Goal: Task Accomplishment & Management: Use online tool/utility

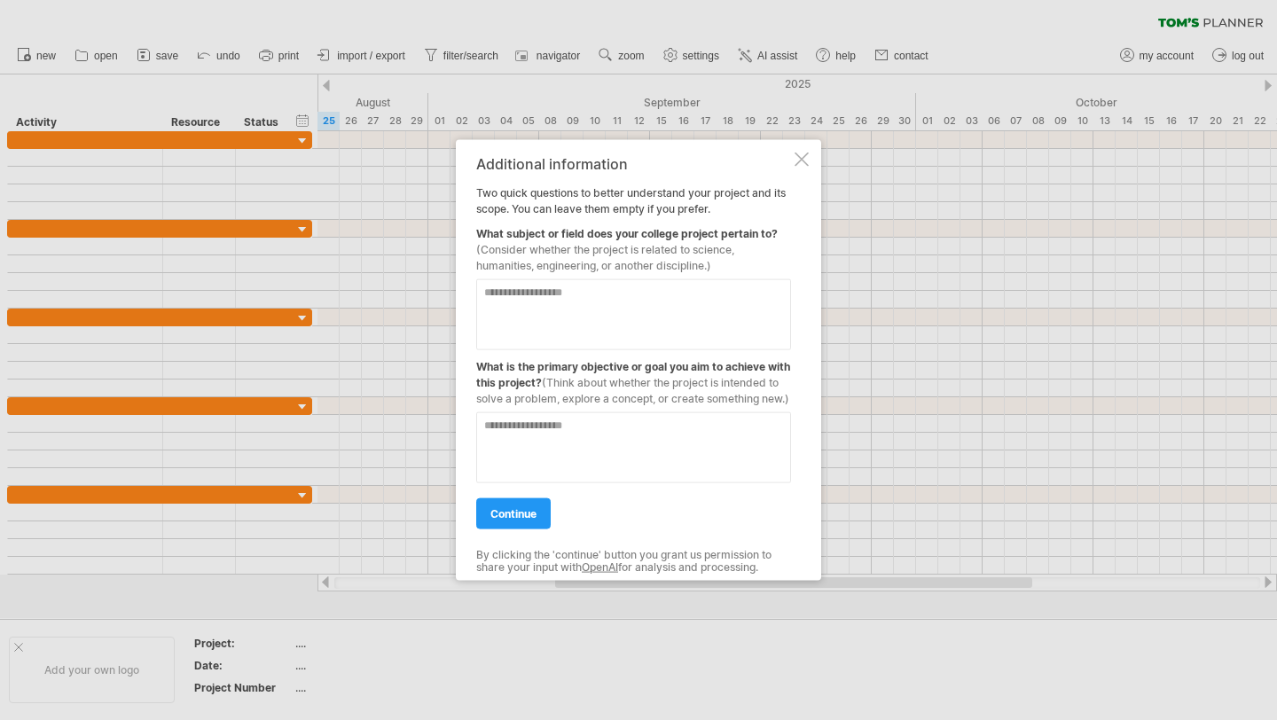
click at [260, 153] on div at bounding box center [638, 360] width 1277 height 720
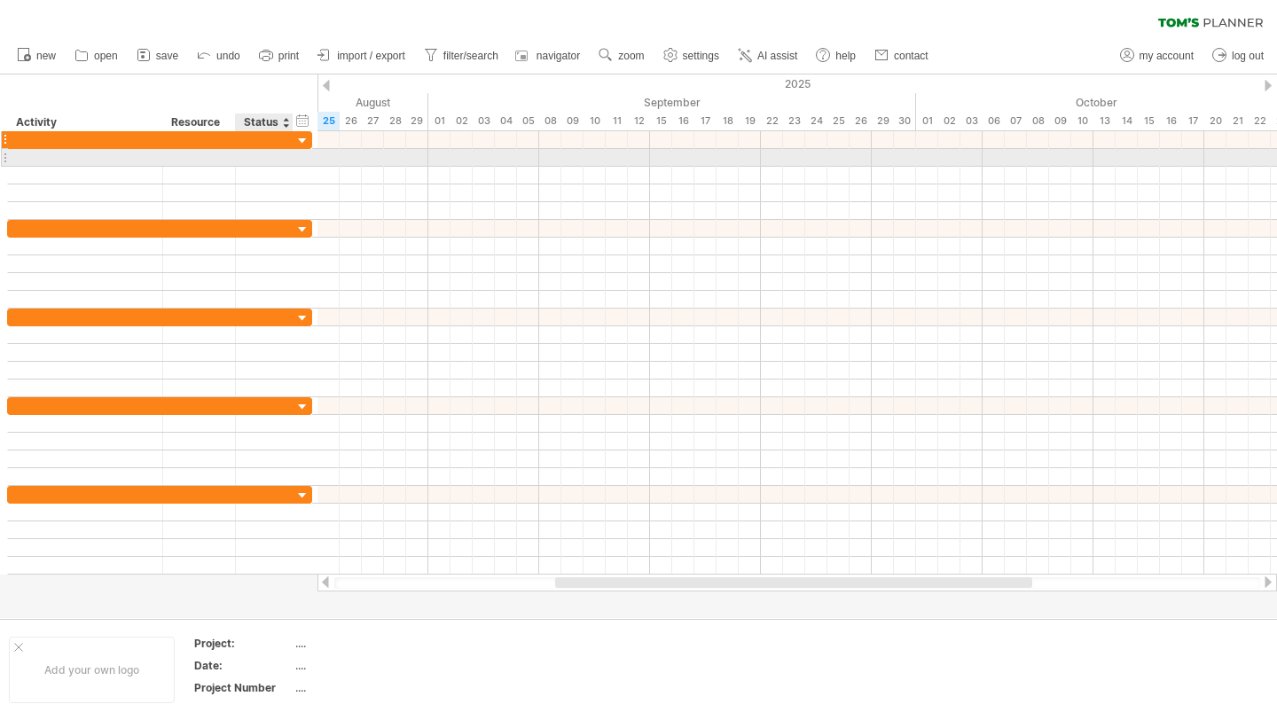
click at [254, 145] on div at bounding box center [264, 139] width 39 height 17
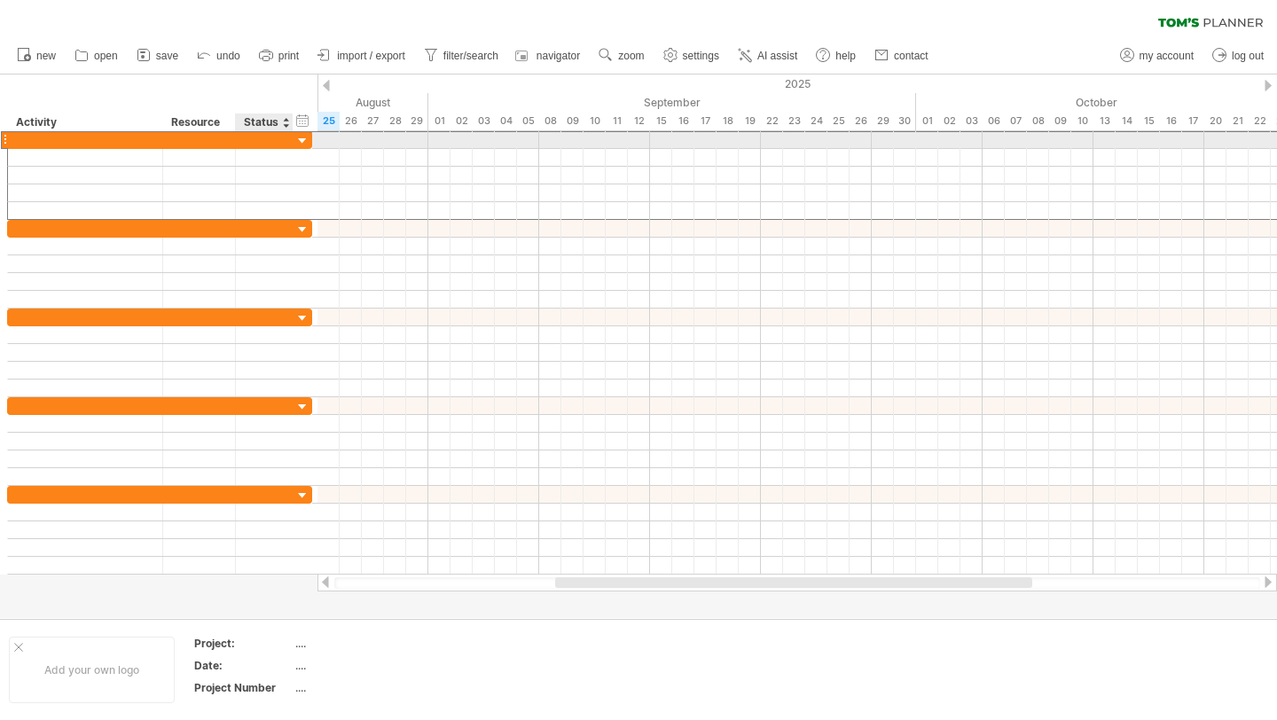
click at [254, 145] on input "text" at bounding box center [264, 139] width 39 height 17
click at [229, 137] on div at bounding box center [233, 140] width 9 height 18
click at [159, 144] on div at bounding box center [160, 140] width 9 height 18
click at [158, 144] on div at bounding box center [160, 140] width 9 height 18
click at [212, 140] on div at bounding box center [199, 139] width 54 height 17
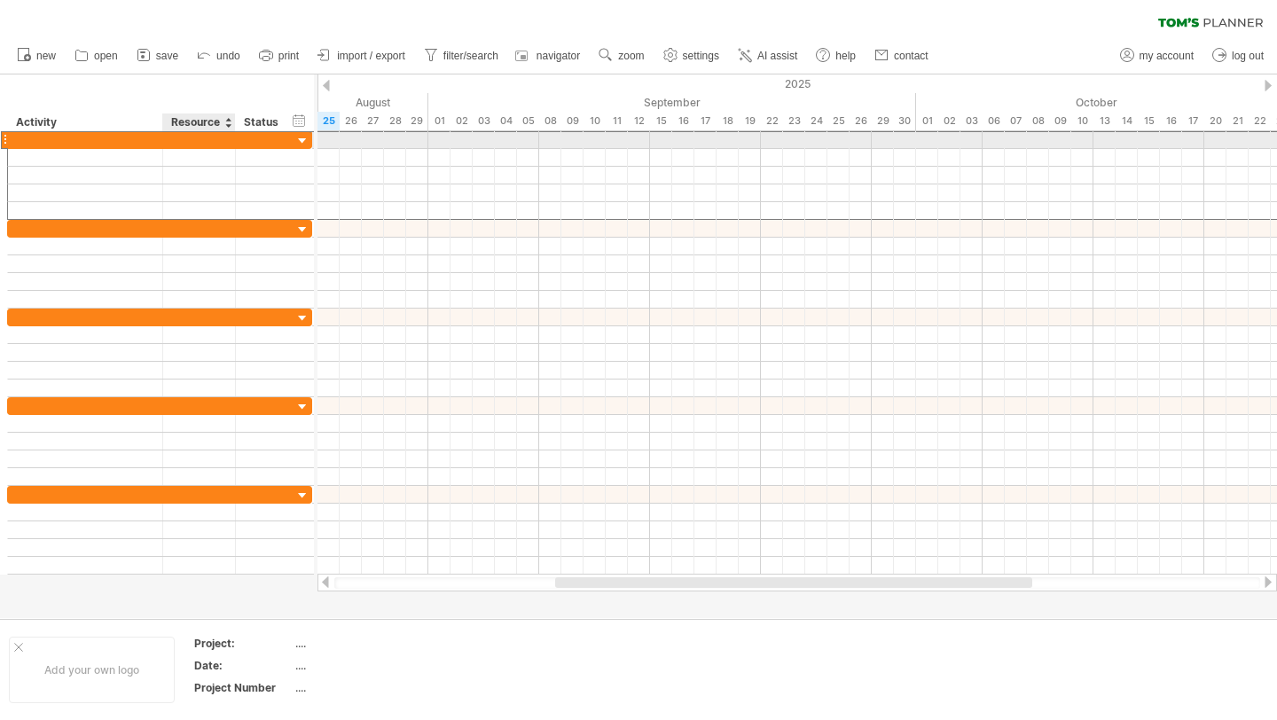
click at [212, 140] on input "text" at bounding box center [199, 139] width 54 height 17
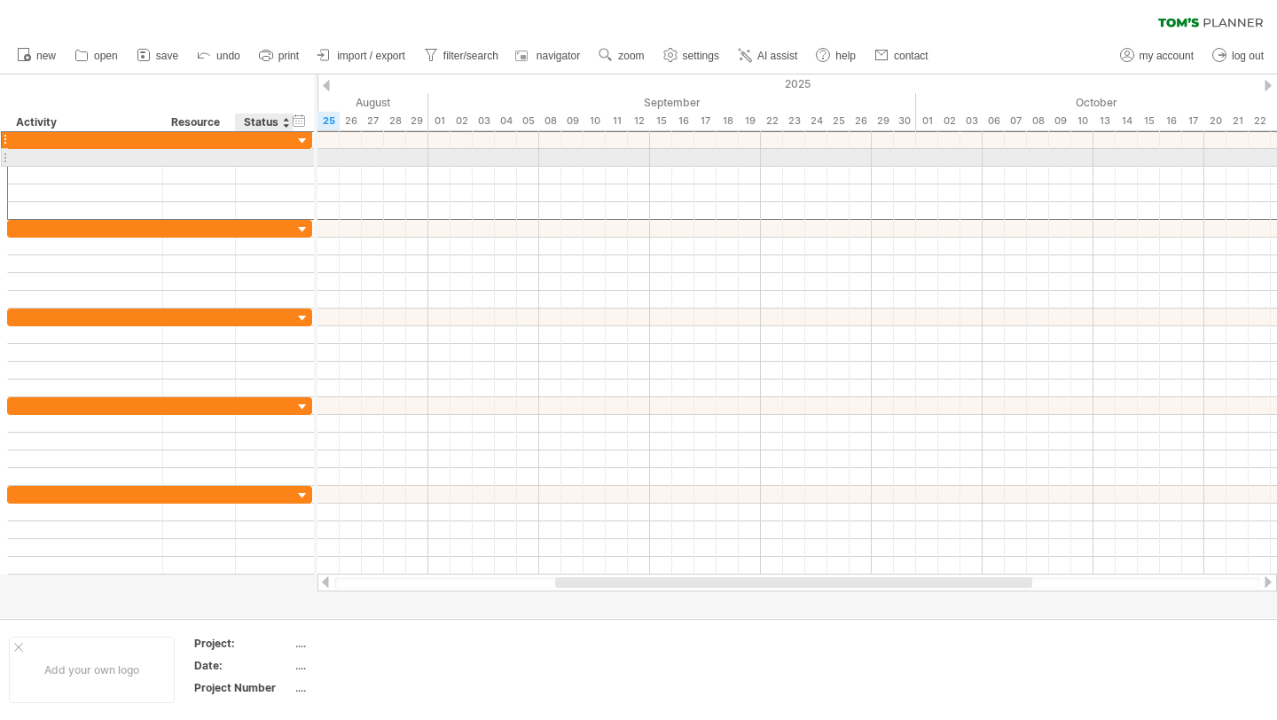
click at [238, 151] on div at bounding box center [265, 157] width 58 height 17
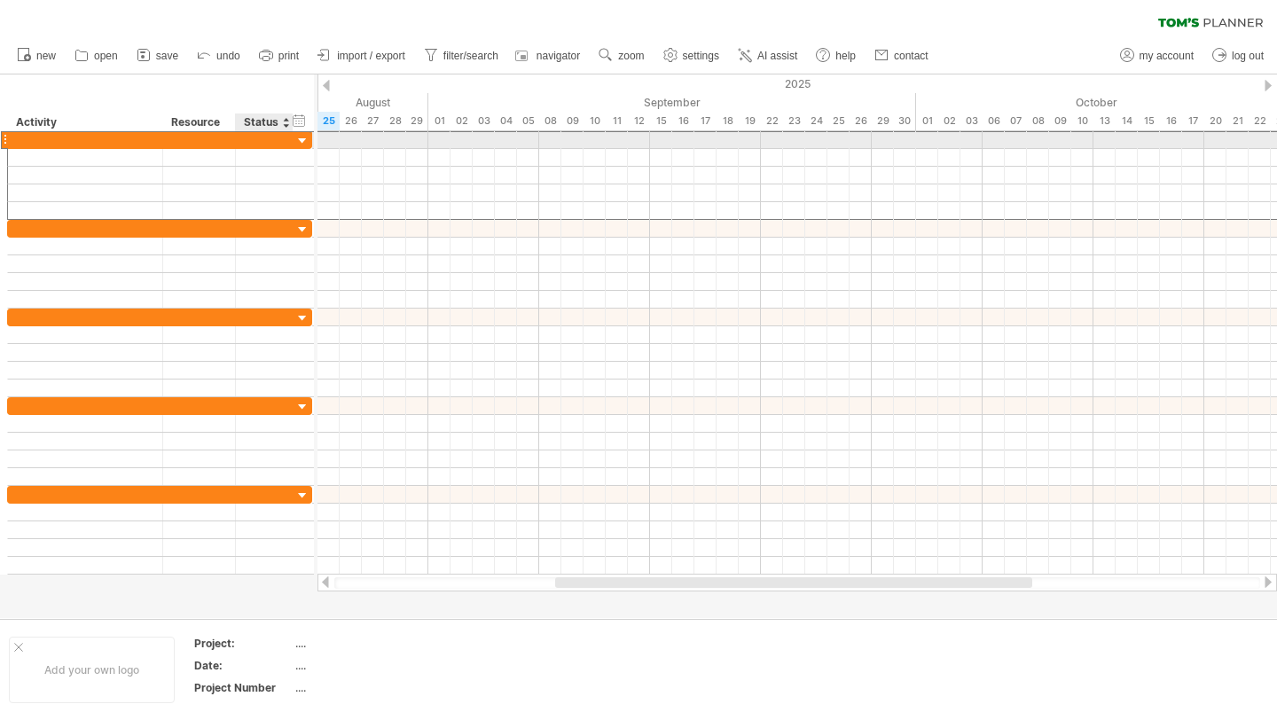
click at [240, 141] on div at bounding box center [265, 139] width 58 height 17
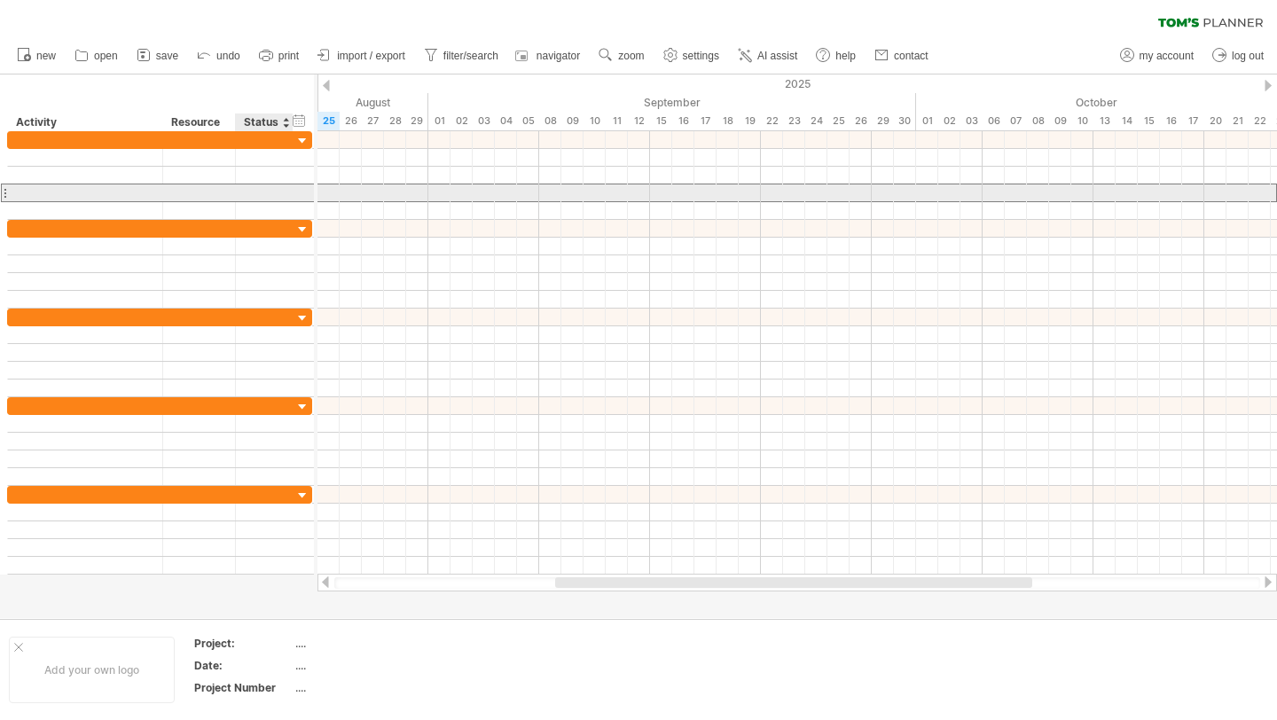
click at [250, 188] on div at bounding box center [264, 192] width 39 height 17
type input "*"
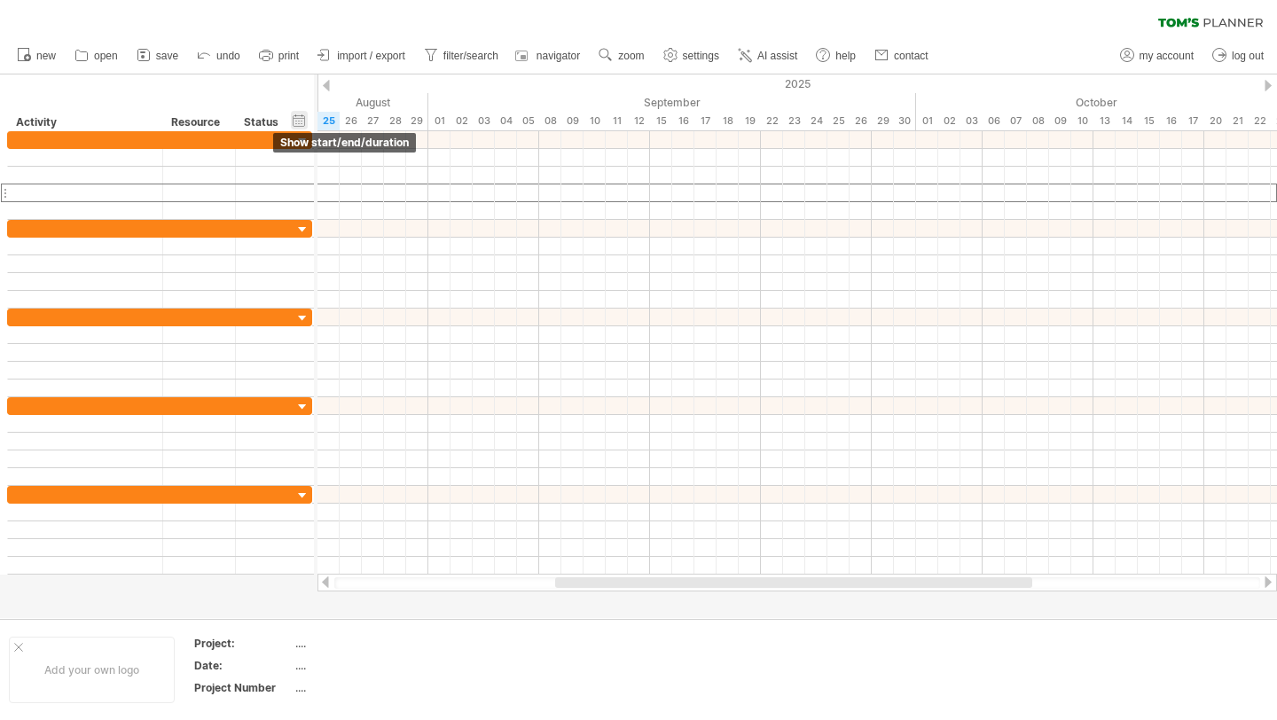
click at [301, 126] on div "hide start/end/duration show start/end/duration" at bounding box center [299, 120] width 17 height 19
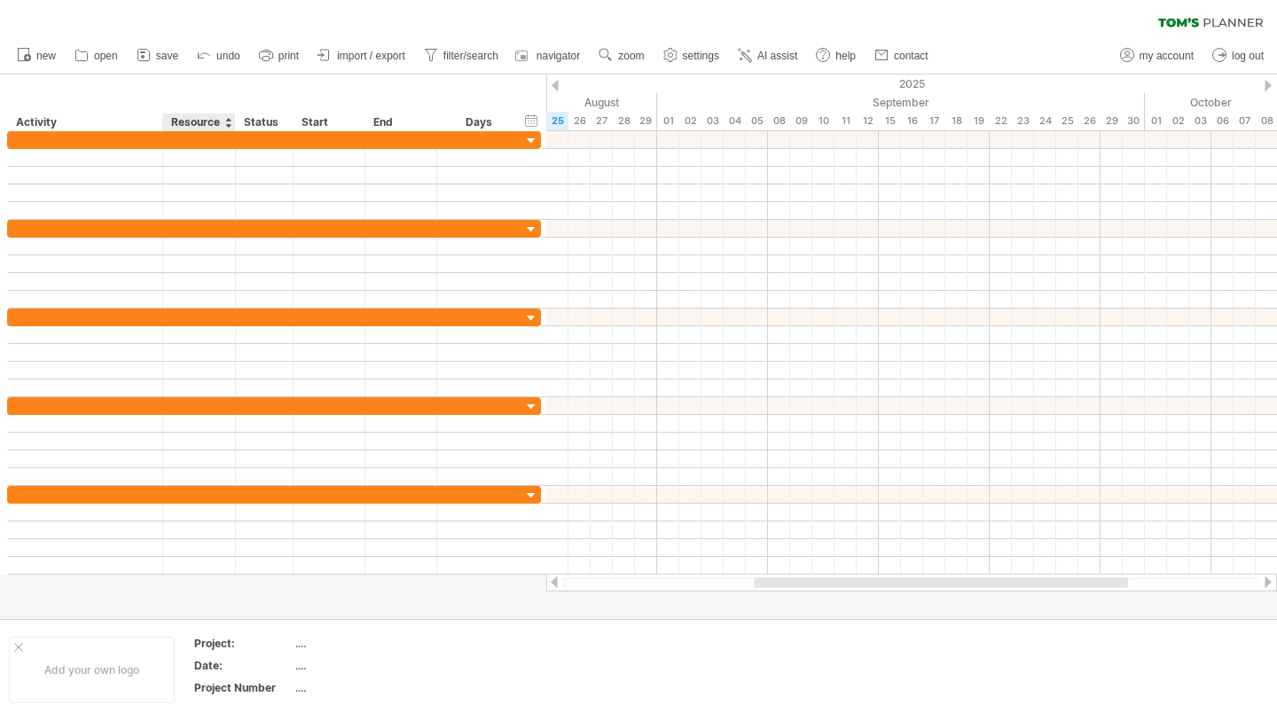
click at [185, 121] on div "Resource" at bounding box center [198, 123] width 54 height 18
click at [193, 138] on div at bounding box center [199, 139] width 54 height 17
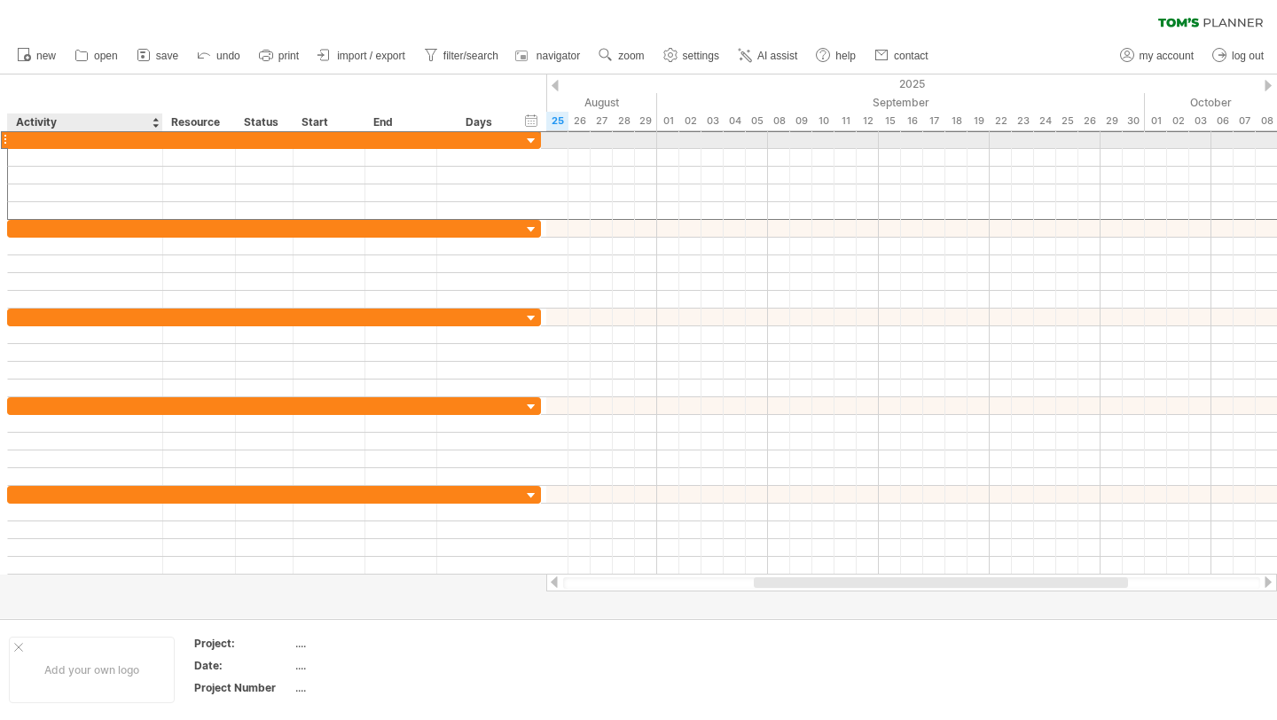
drag, startPoint x: 101, startPoint y: 138, endPoint x: 151, endPoint y: 139, distance: 49.7
click at [151, 139] on div at bounding box center [85, 139] width 137 height 17
click at [145, 140] on input "text" at bounding box center [85, 139] width 137 height 17
drag, startPoint x: 145, startPoint y: 140, endPoint x: 419, endPoint y: 137, distance: 274.0
click at [419, 137] on div at bounding box center [274, 139] width 534 height 19
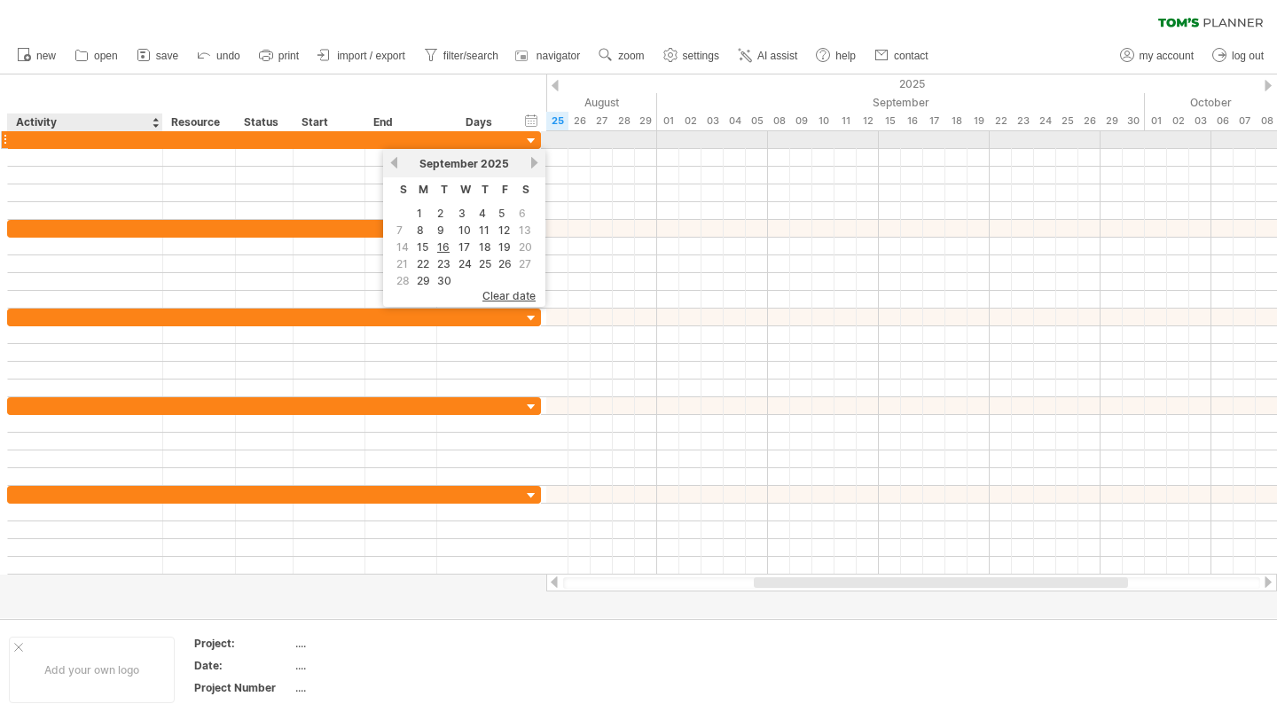
click at [113, 142] on input "text" at bounding box center [85, 139] width 137 height 17
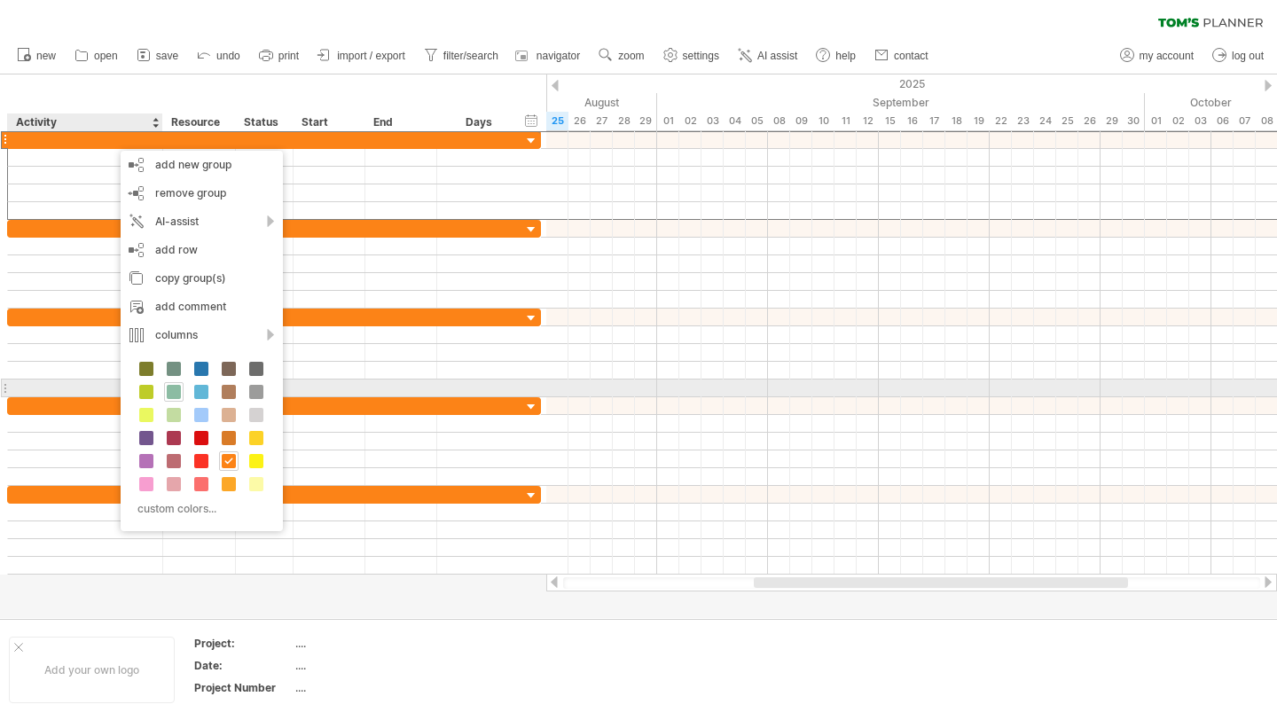
click at [176, 392] on span at bounding box center [174, 392] width 14 height 14
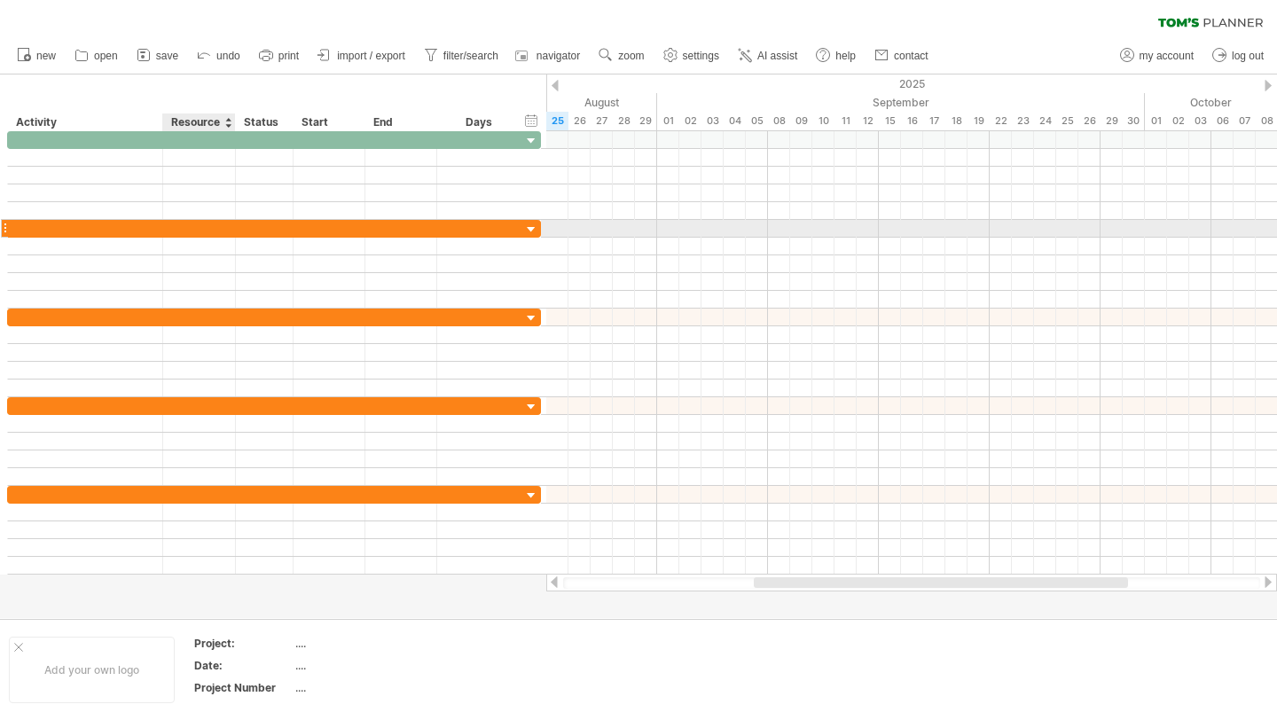
click at [192, 231] on div at bounding box center [199, 228] width 54 height 17
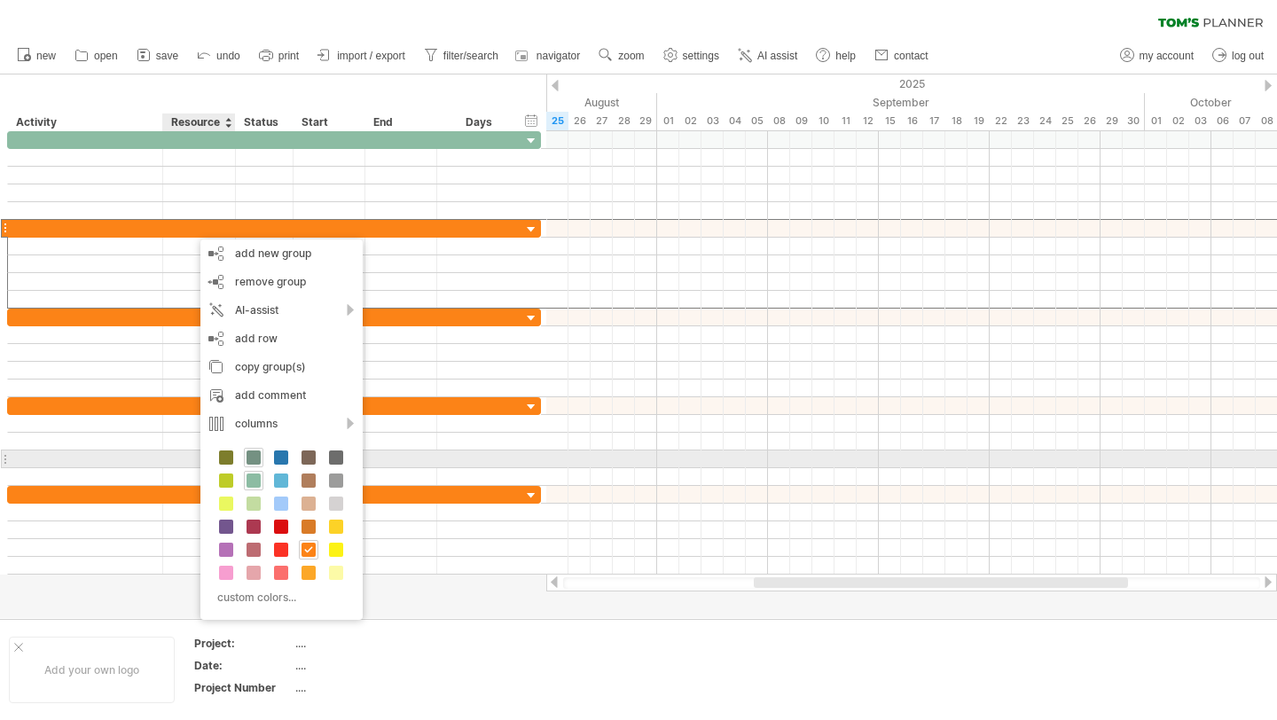
click at [255, 462] on span at bounding box center [254, 457] width 14 height 14
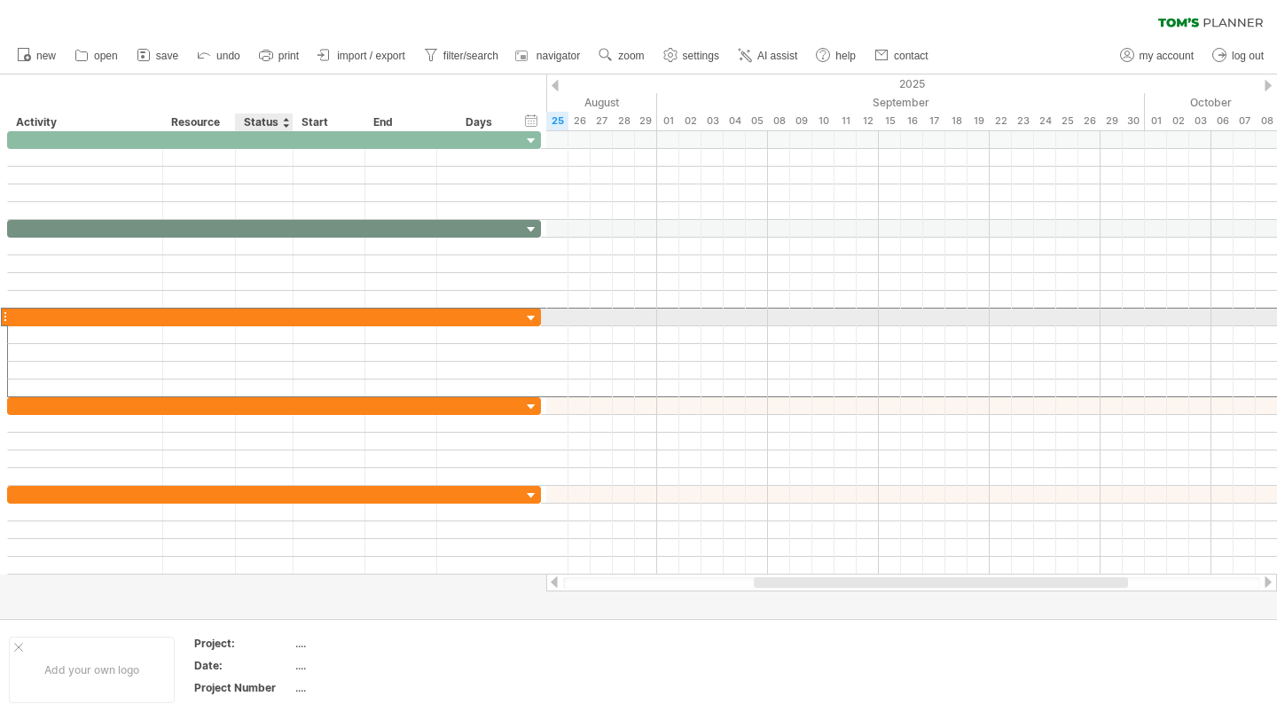
click at [241, 322] on div at bounding box center [265, 317] width 58 height 17
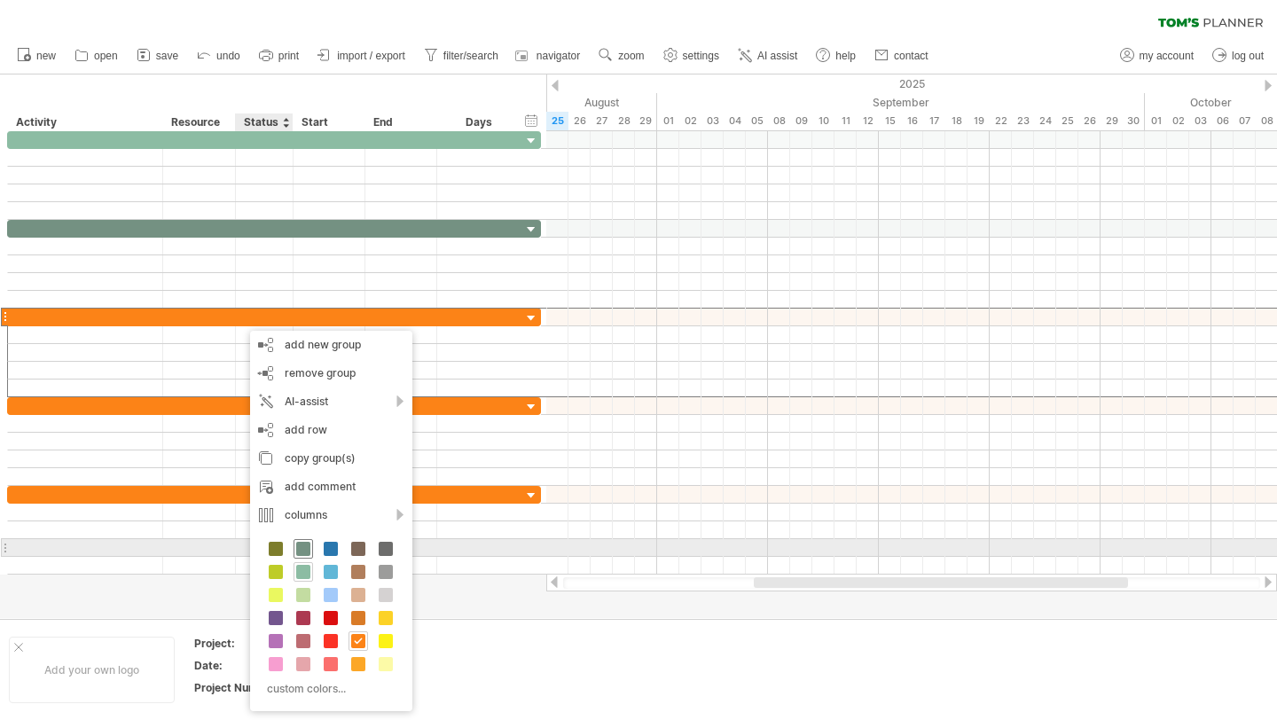
click at [299, 549] on span at bounding box center [303, 549] width 14 height 14
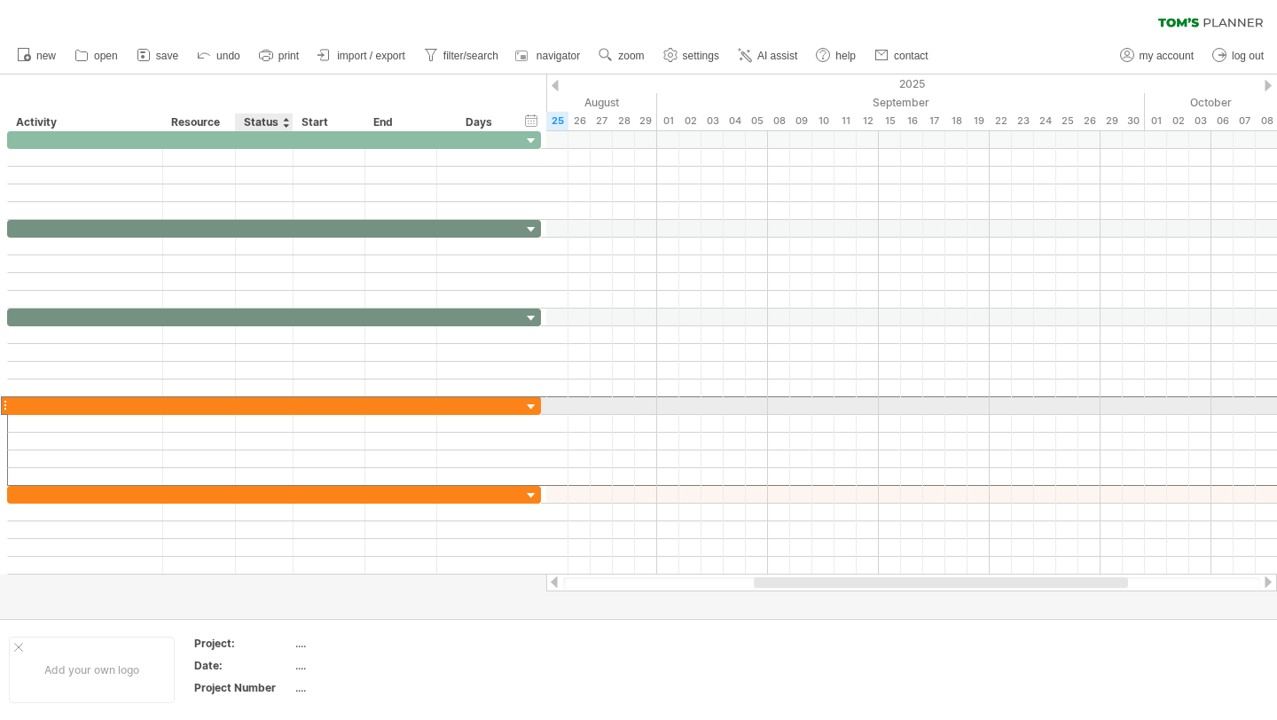
click at [274, 403] on div at bounding box center [264, 405] width 39 height 17
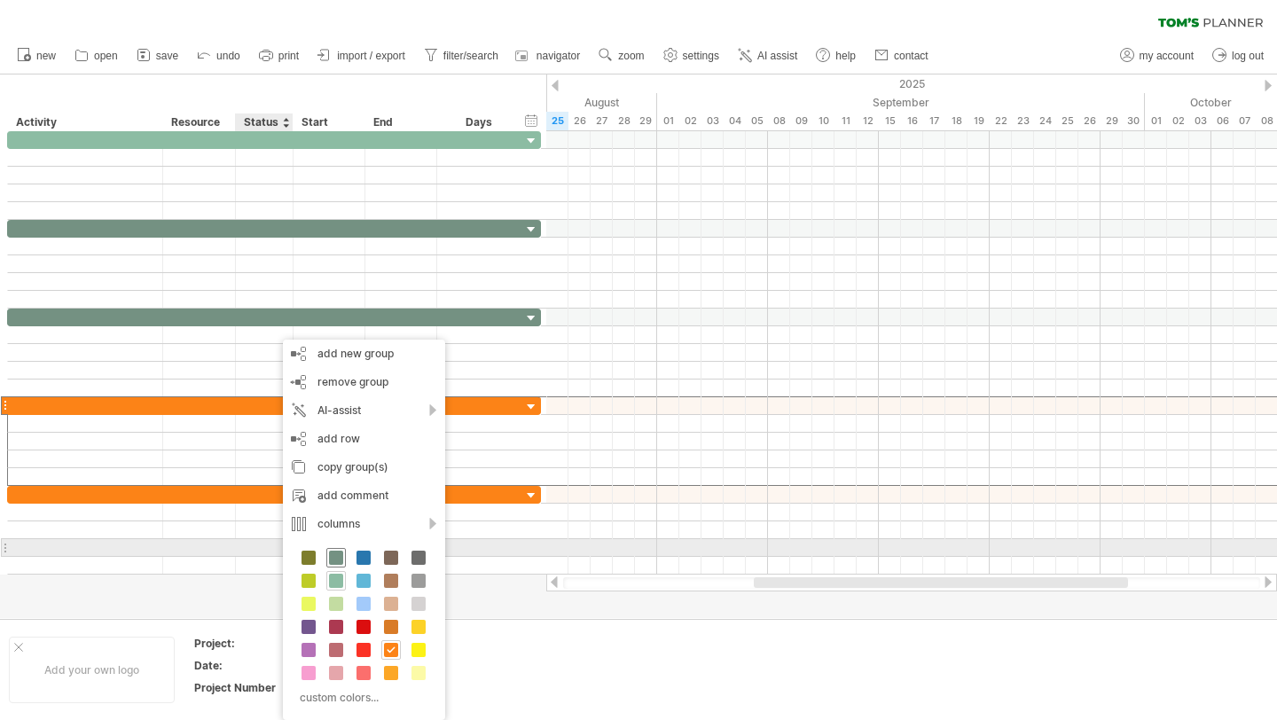
click at [338, 554] on span at bounding box center [336, 558] width 14 height 14
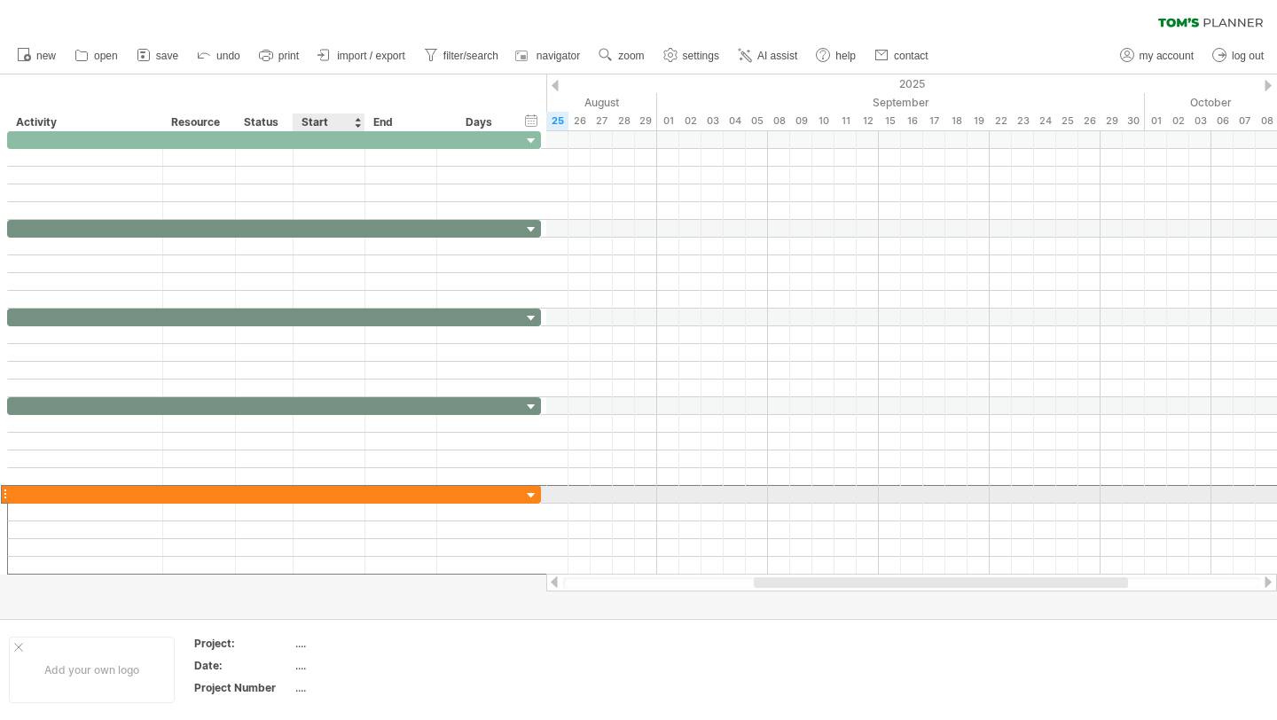
click at [301, 498] on div at bounding box center [330, 494] width 72 height 17
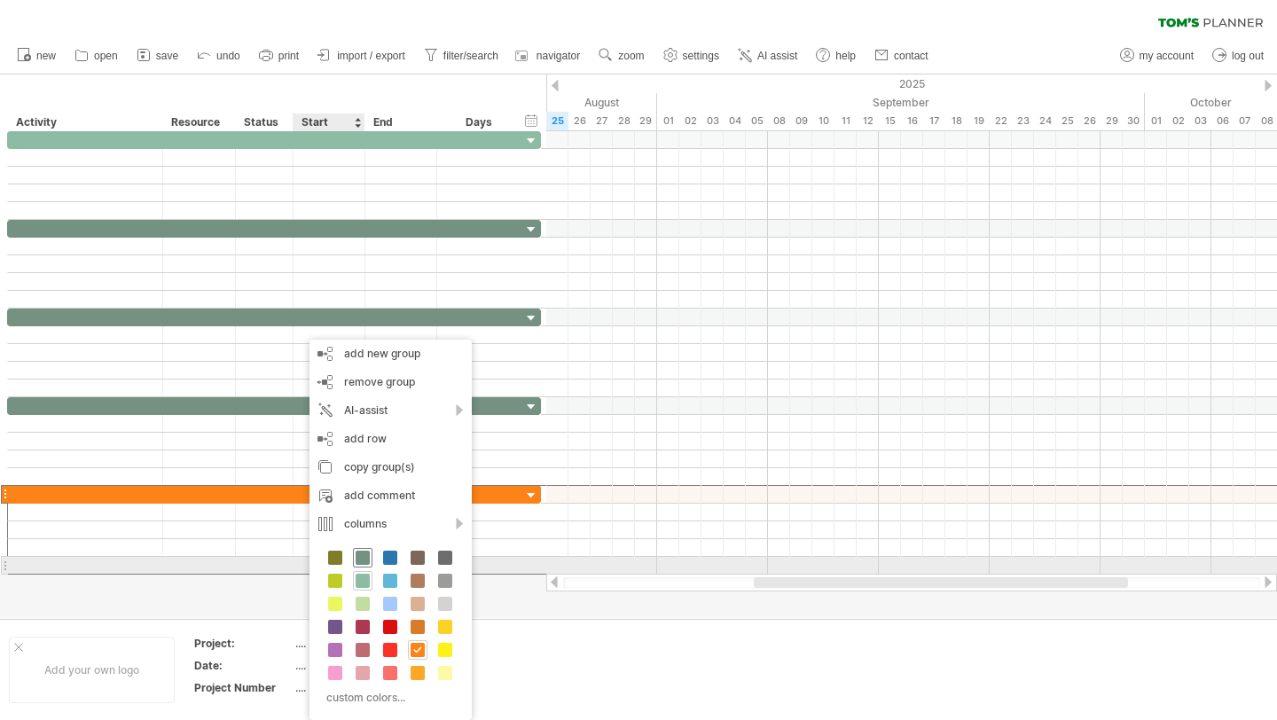
click at [360, 562] on span at bounding box center [363, 558] width 14 height 14
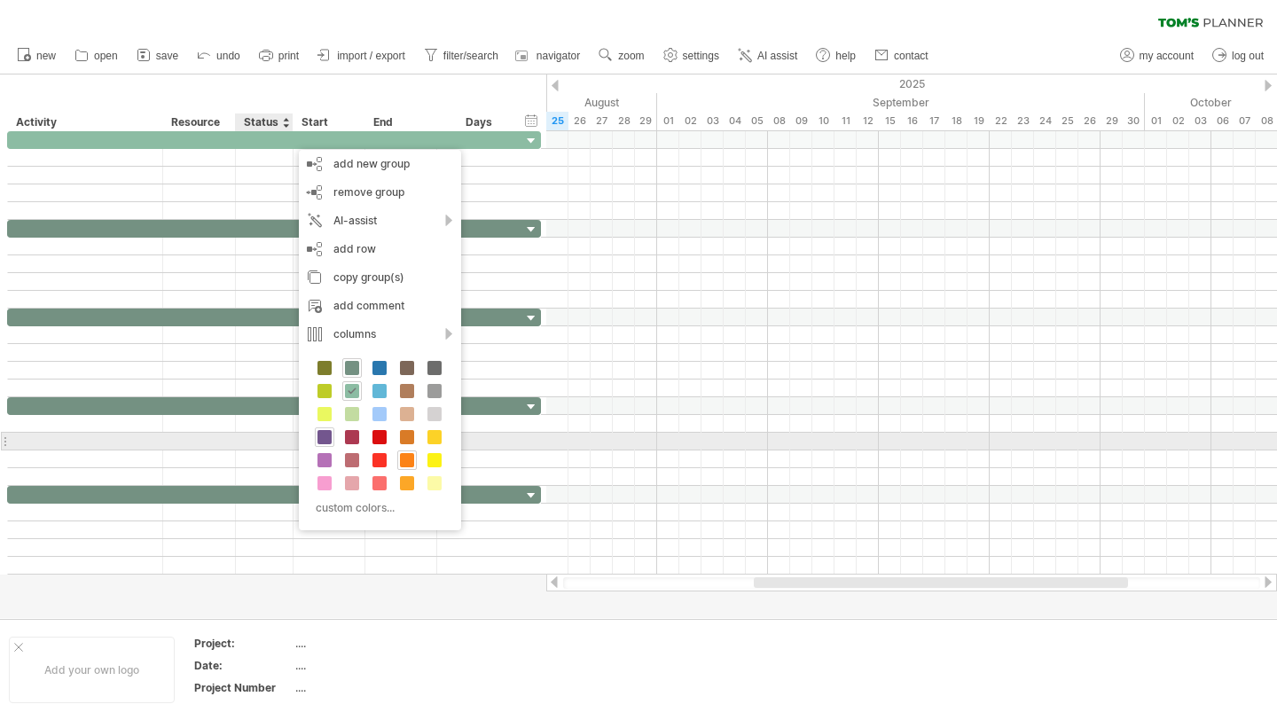
click at [329, 438] on span at bounding box center [324, 437] width 14 height 14
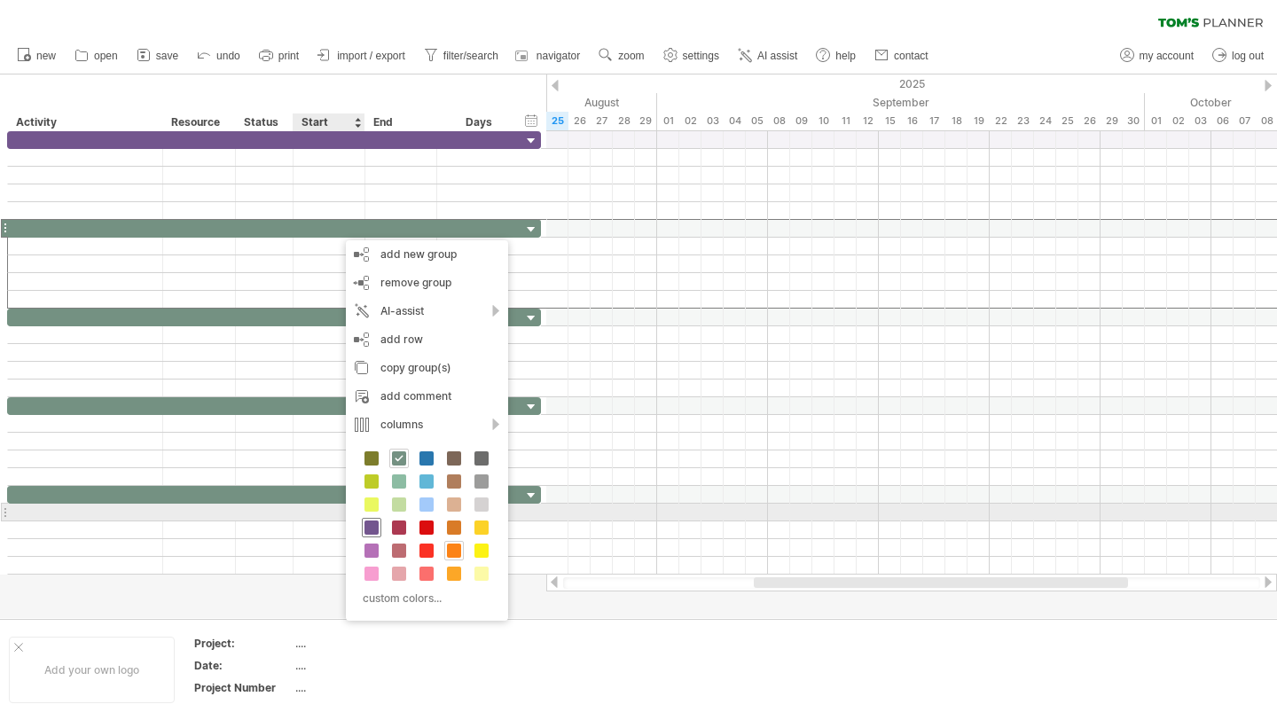
click at [376, 521] on span at bounding box center [371, 528] width 14 height 14
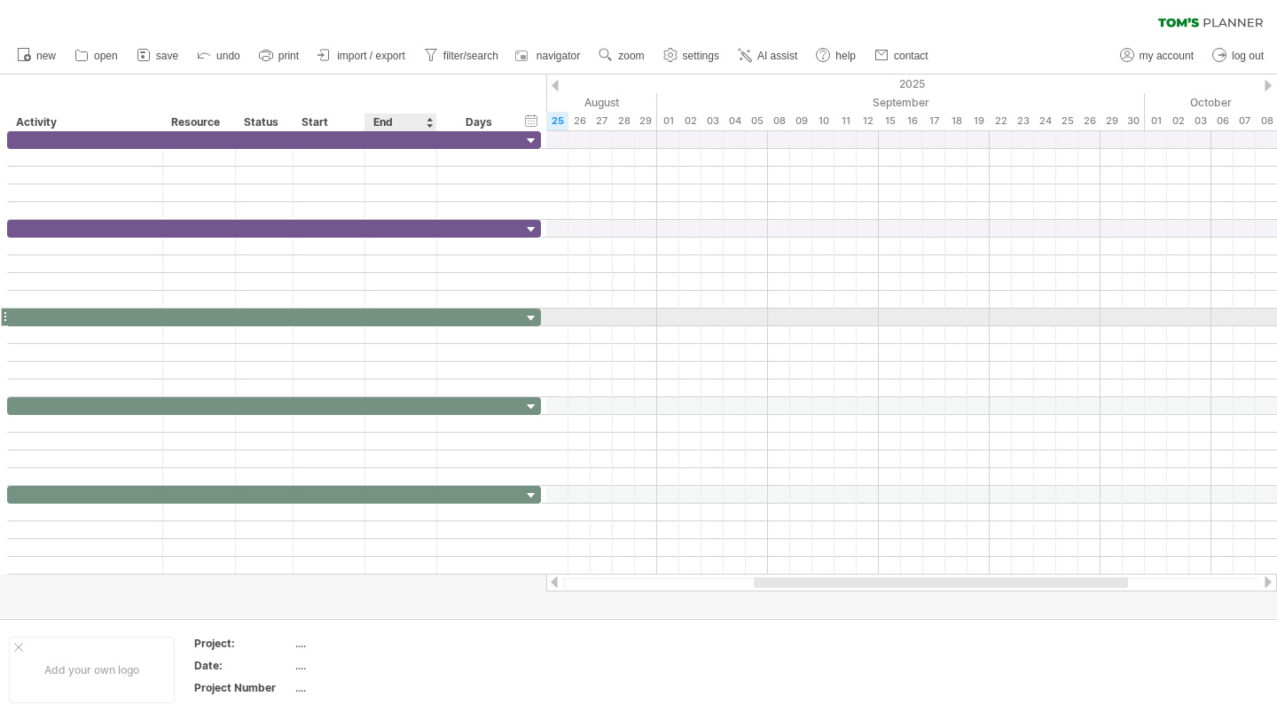
click at [369, 312] on div at bounding box center [401, 317] width 72 height 17
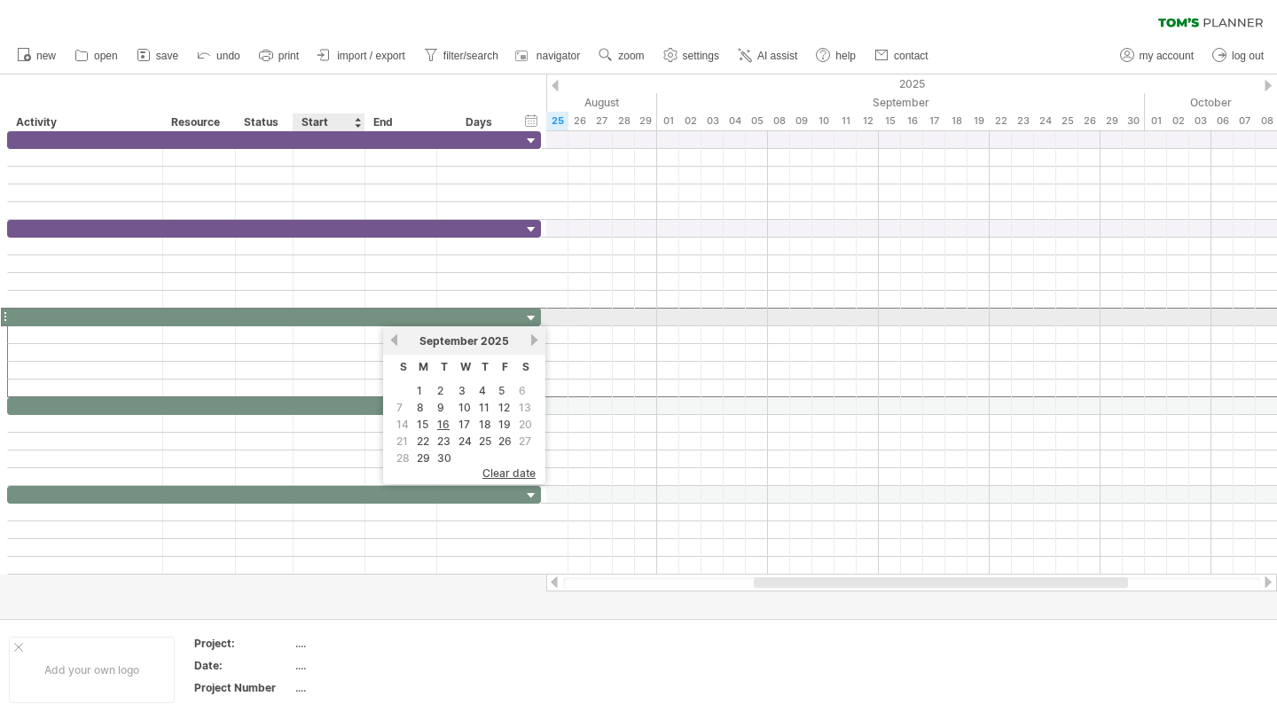
click at [339, 315] on div at bounding box center [330, 317] width 72 height 17
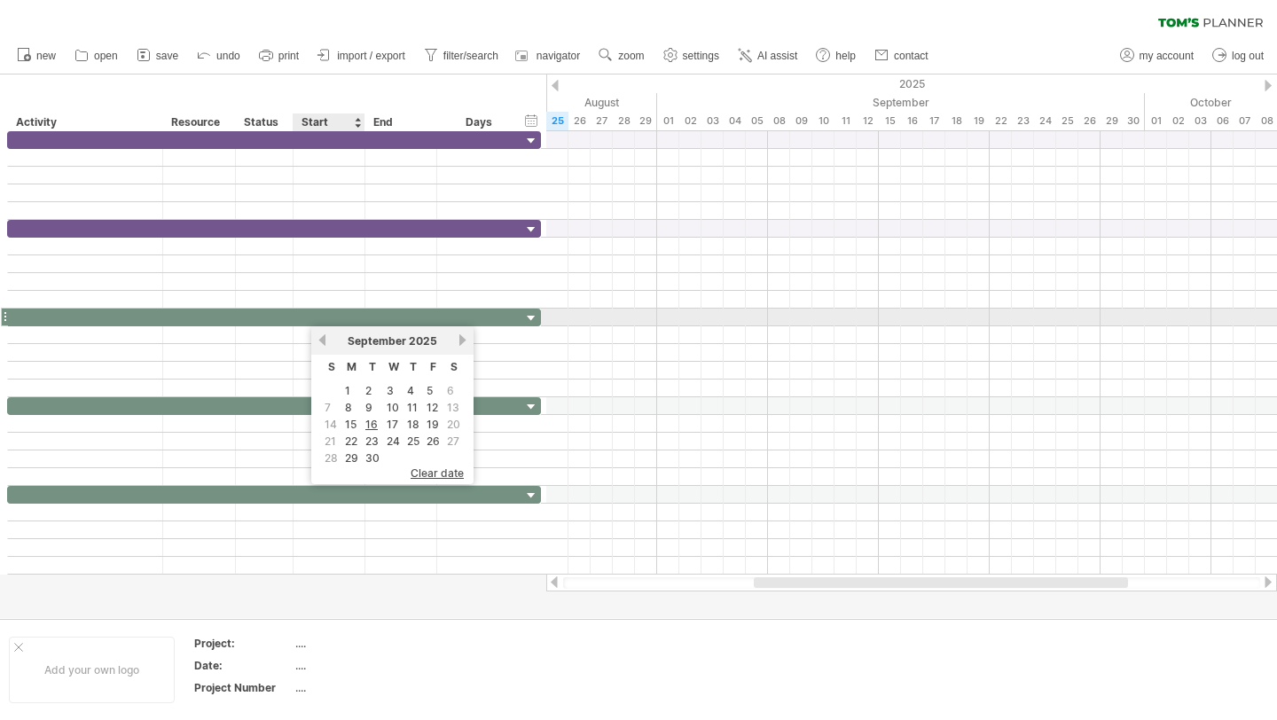
click at [334, 317] on div at bounding box center [330, 317] width 72 height 17
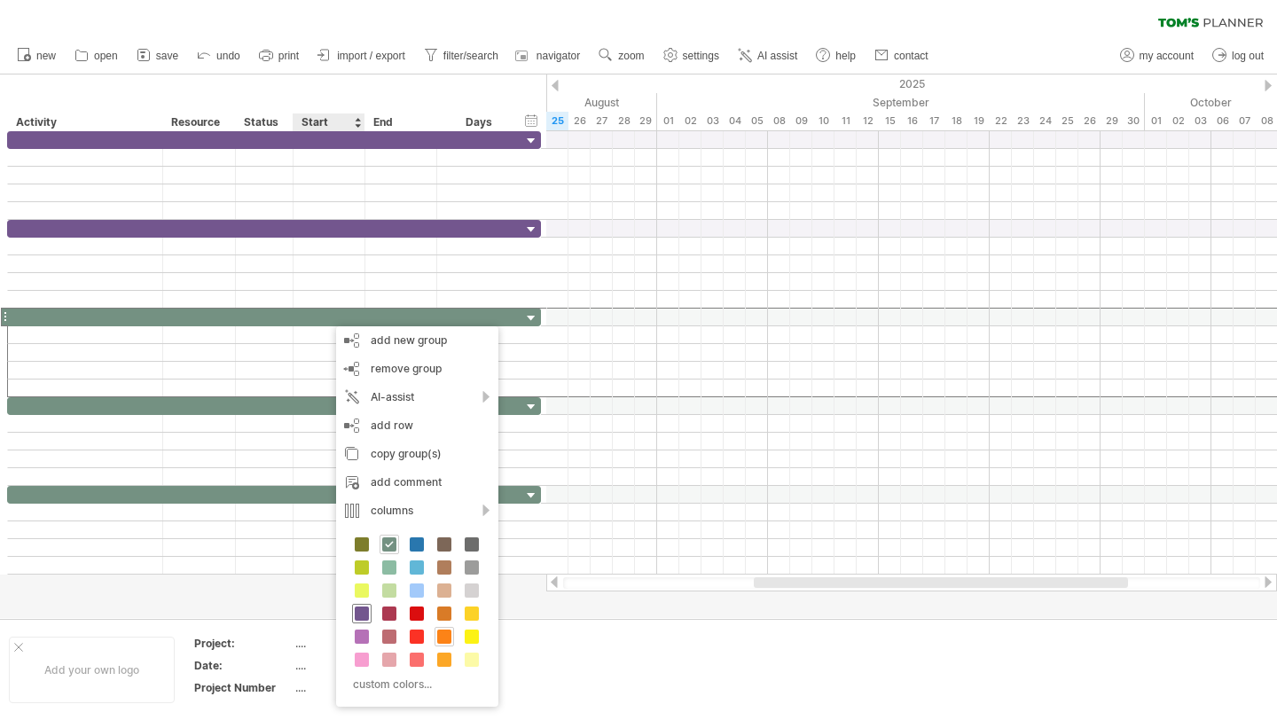
click at [364, 615] on span at bounding box center [362, 614] width 14 height 14
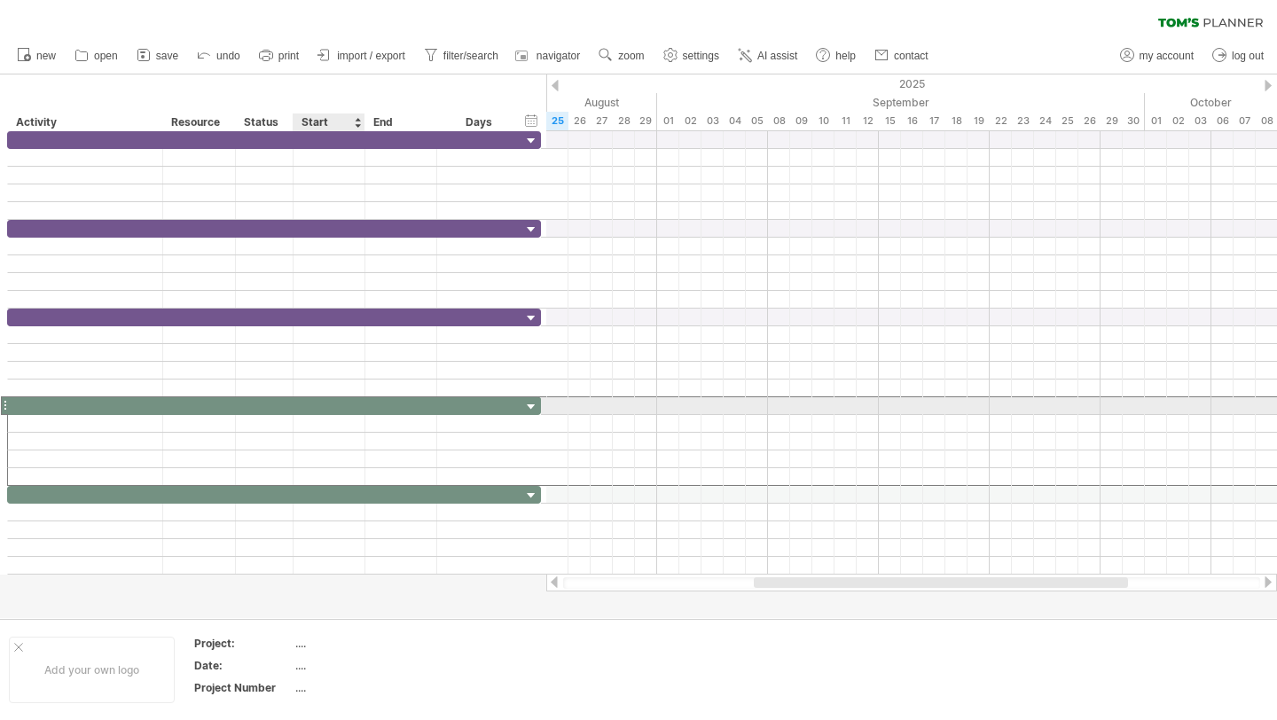
click at [333, 401] on div at bounding box center [330, 405] width 72 height 17
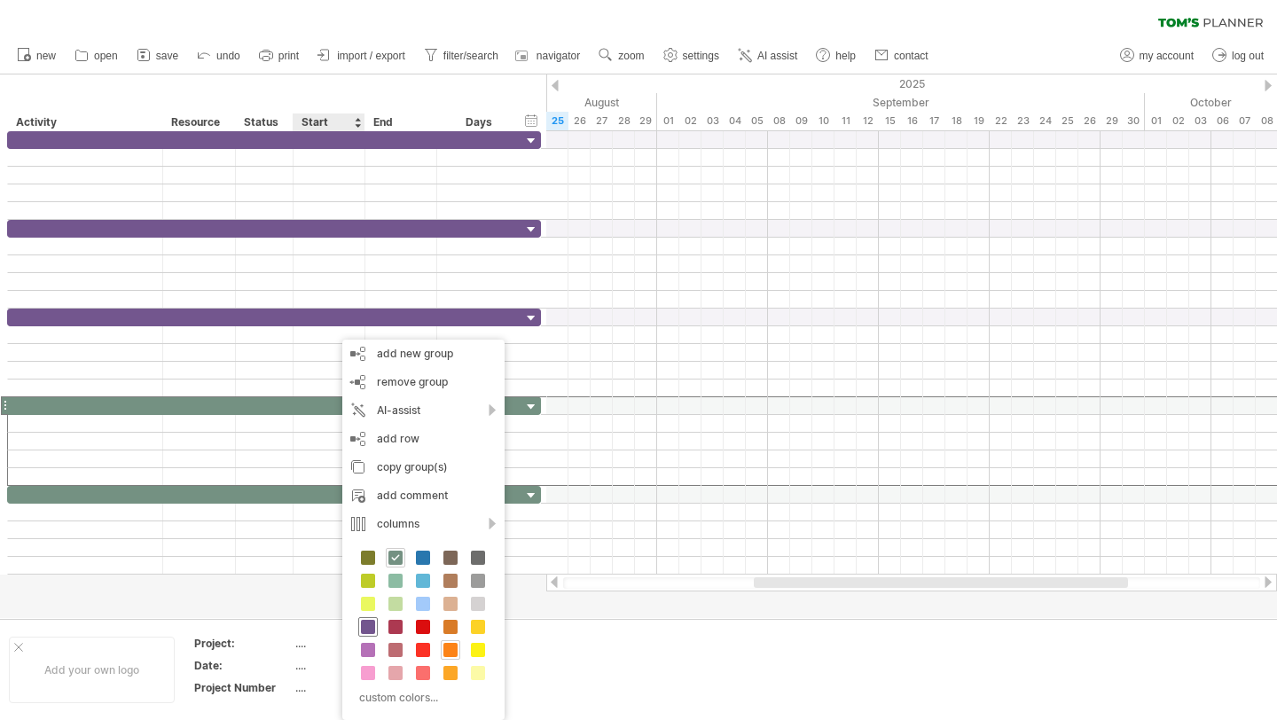
click at [367, 626] on span at bounding box center [368, 627] width 14 height 14
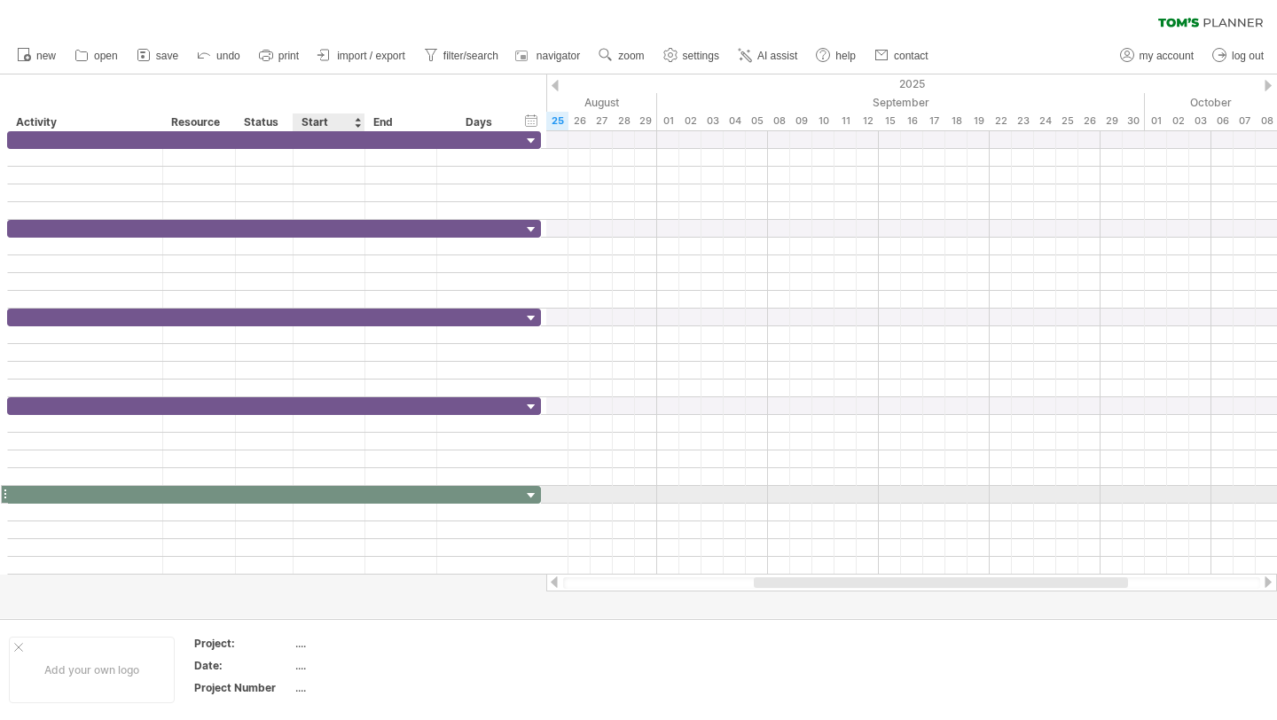
click at [347, 498] on div at bounding box center [330, 494] width 72 height 17
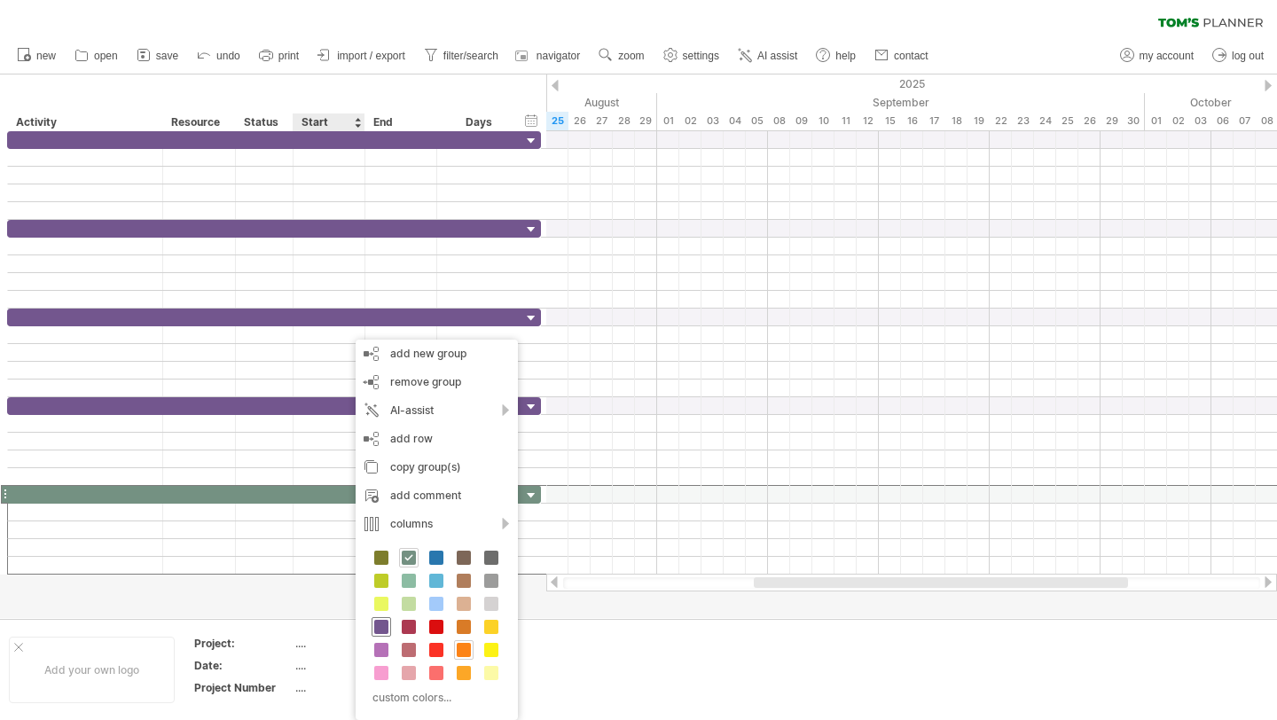
click at [380, 628] on span at bounding box center [381, 627] width 14 height 14
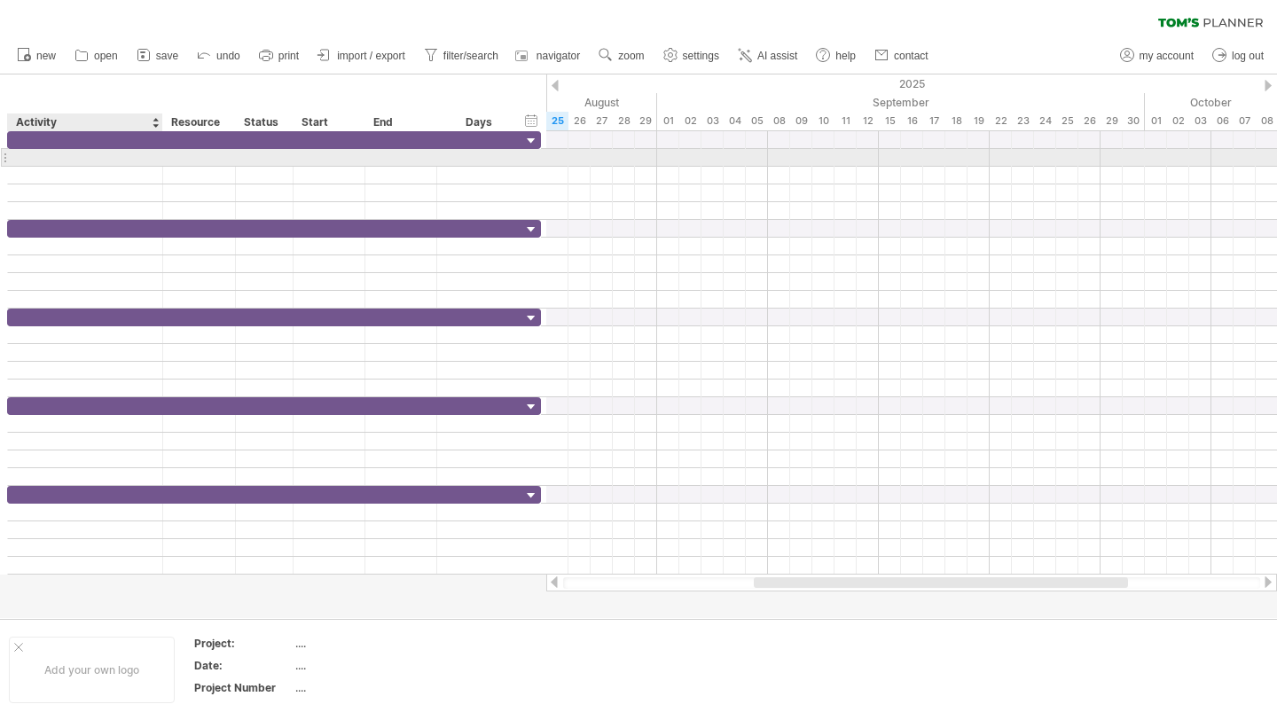
click at [88, 163] on div at bounding box center [85, 157] width 137 height 17
click at [118, 153] on div at bounding box center [85, 157] width 137 height 17
paste input "**********"
type input "**********"
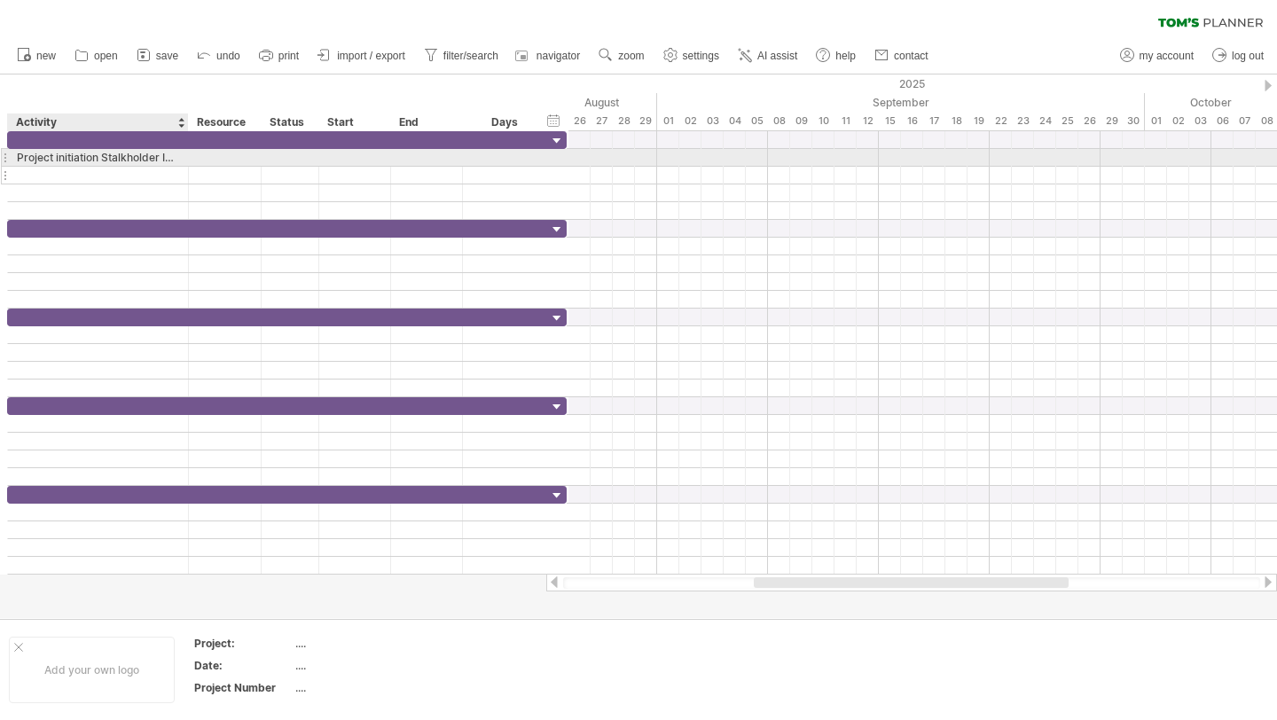
drag, startPoint x: 155, startPoint y: 155, endPoint x: 184, endPoint y: 183, distance: 39.5
click at [184, 183] on div "**********" at bounding box center [287, 175] width 560 height 89
click at [149, 159] on div "Project initiation Stalkholder Indentification Risk Management Plan Scope Basel…" at bounding box center [99, 157] width 164 height 17
click at [149, 159] on input "**********" at bounding box center [99, 157] width 164 height 17
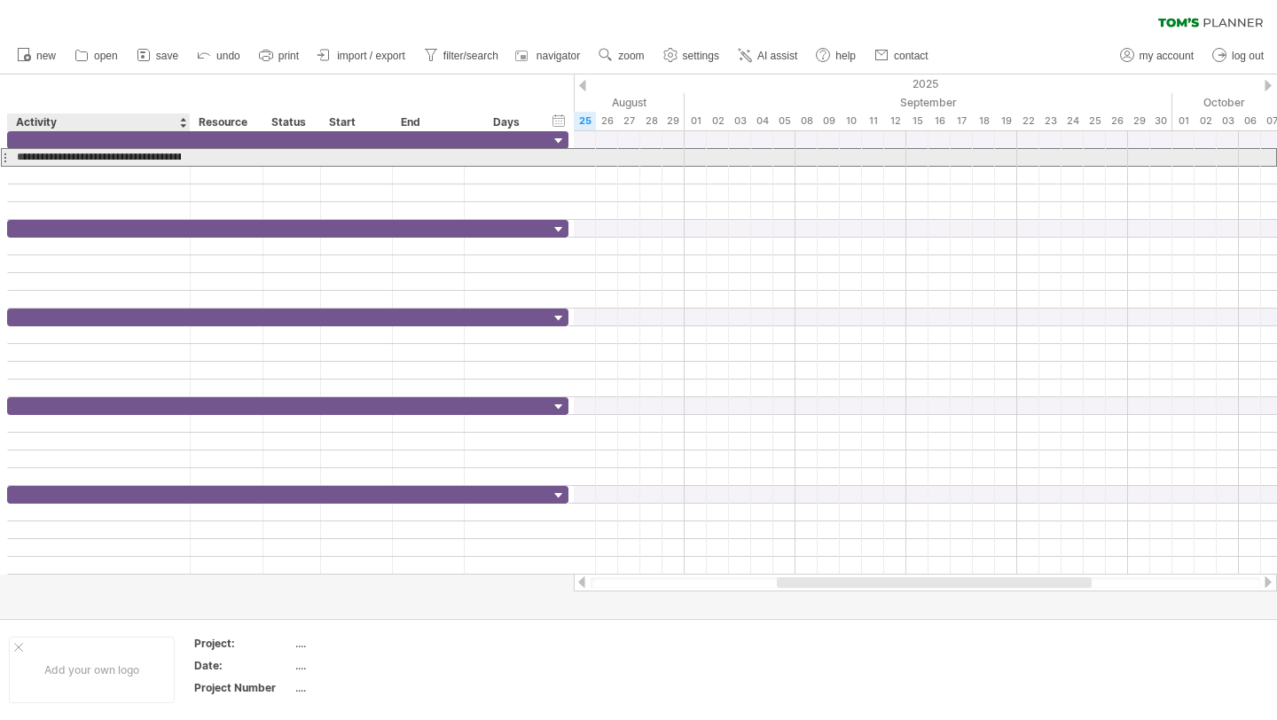
click at [97, 152] on input "**********" at bounding box center [99, 157] width 164 height 17
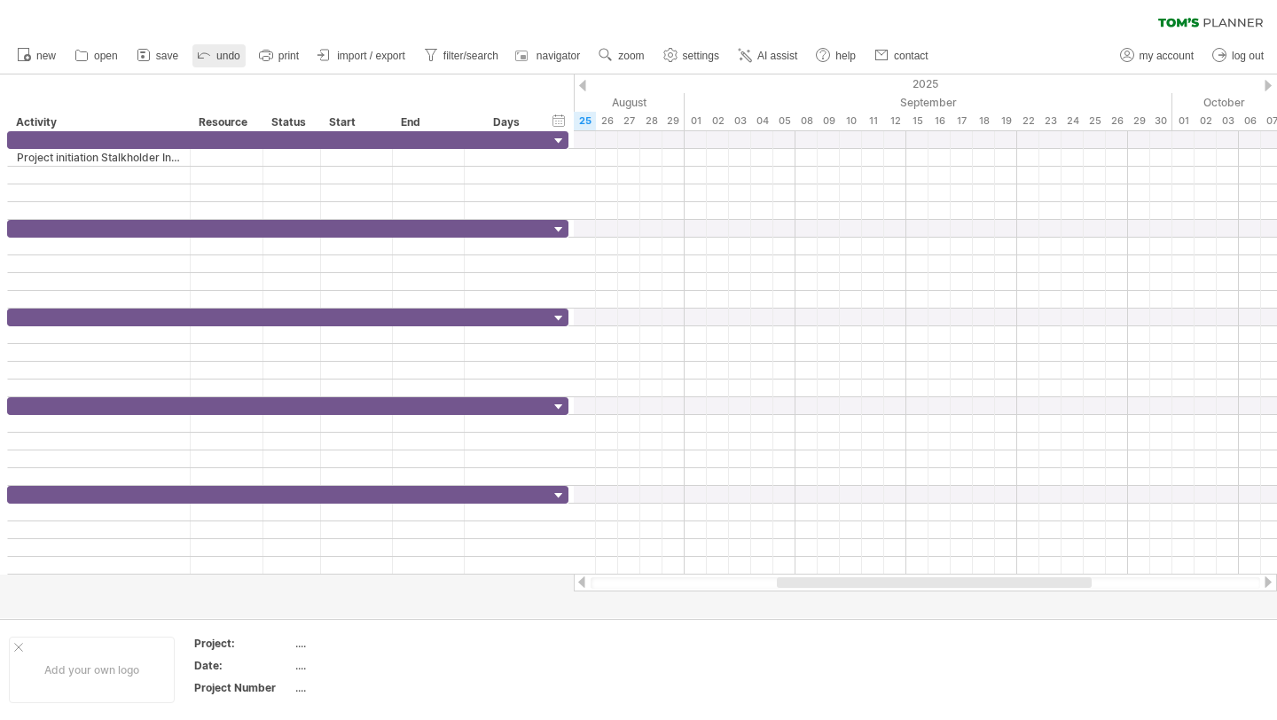
click at [216, 54] on span "undo" at bounding box center [228, 56] width 24 height 12
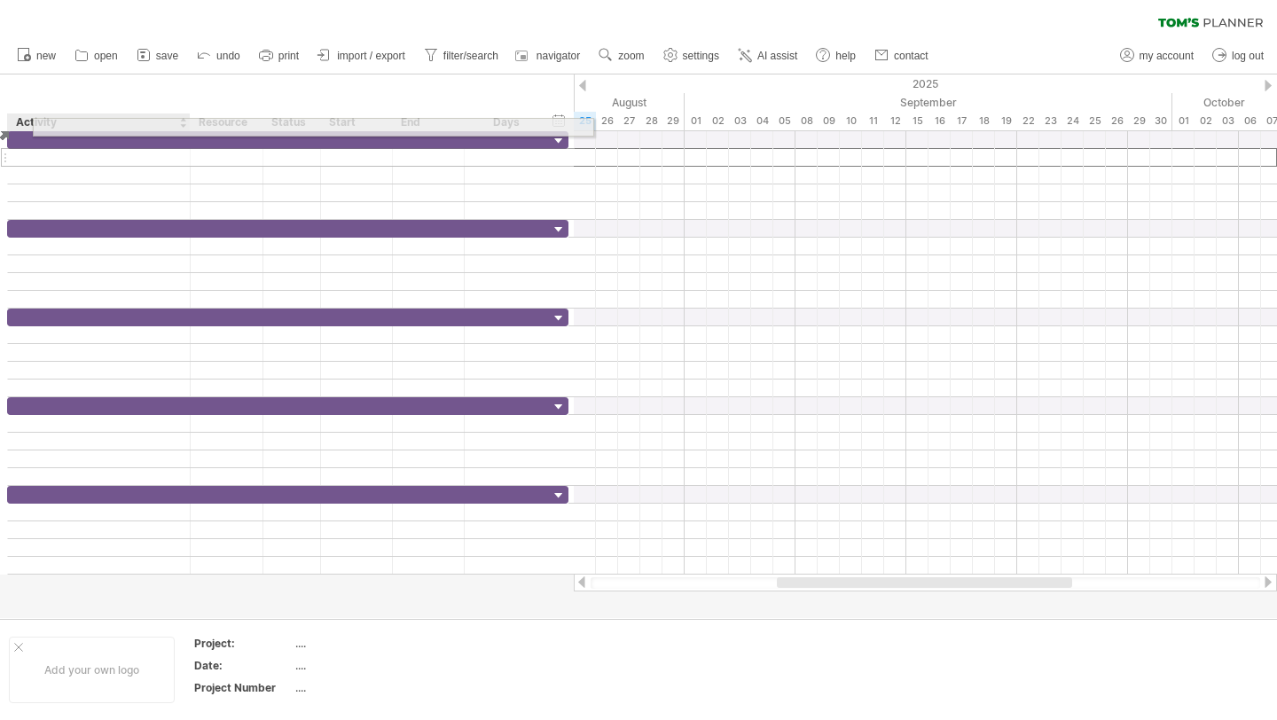
drag, startPoint x: 104, startPoint y: 156, endPoint x: 126, endPoint y: 90, distance: 70.1
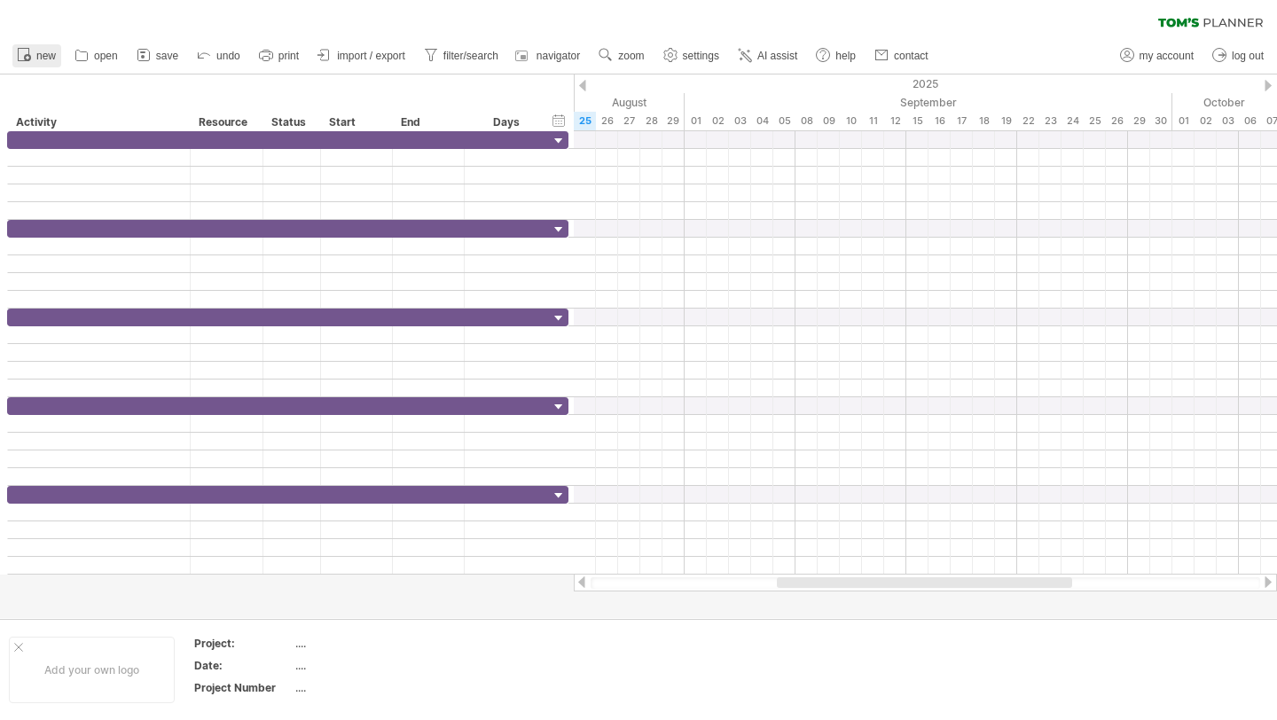
click at [27, 44] on link "new" at bounding box center [36, 55] width 49 height 23
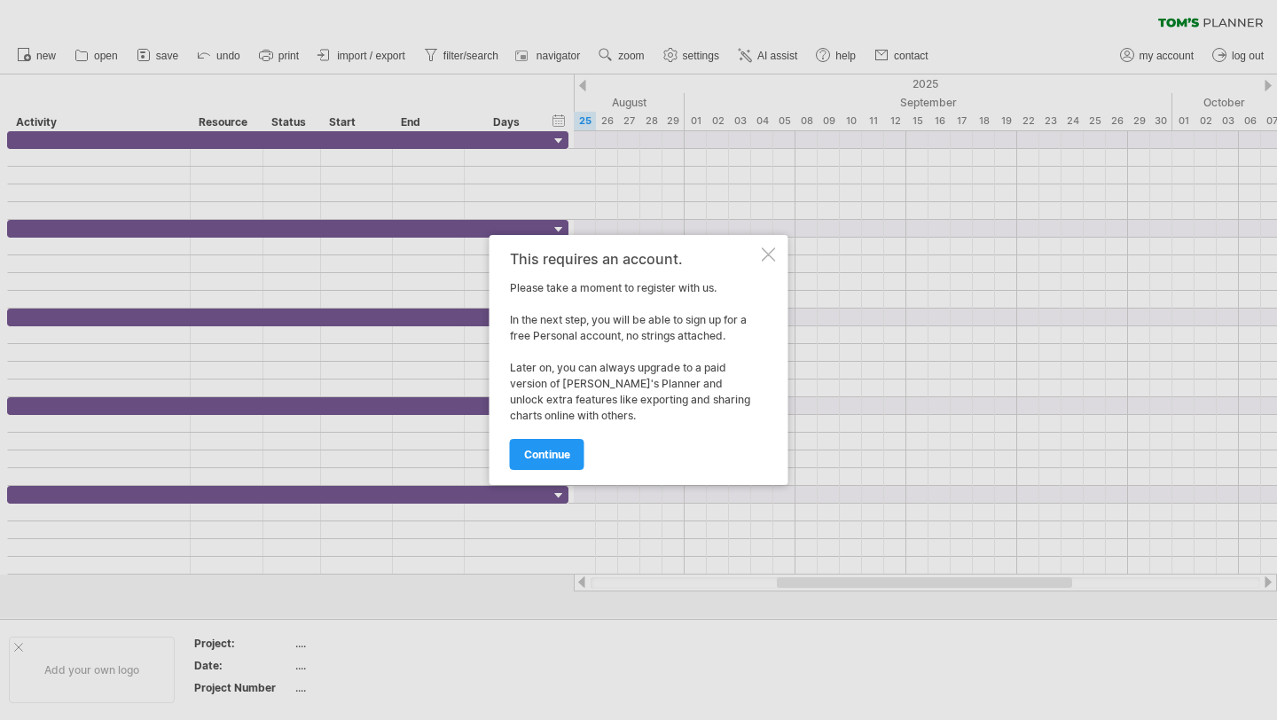
click at [768, 250] on div at bounding box center [769, 254] width 14 height 14
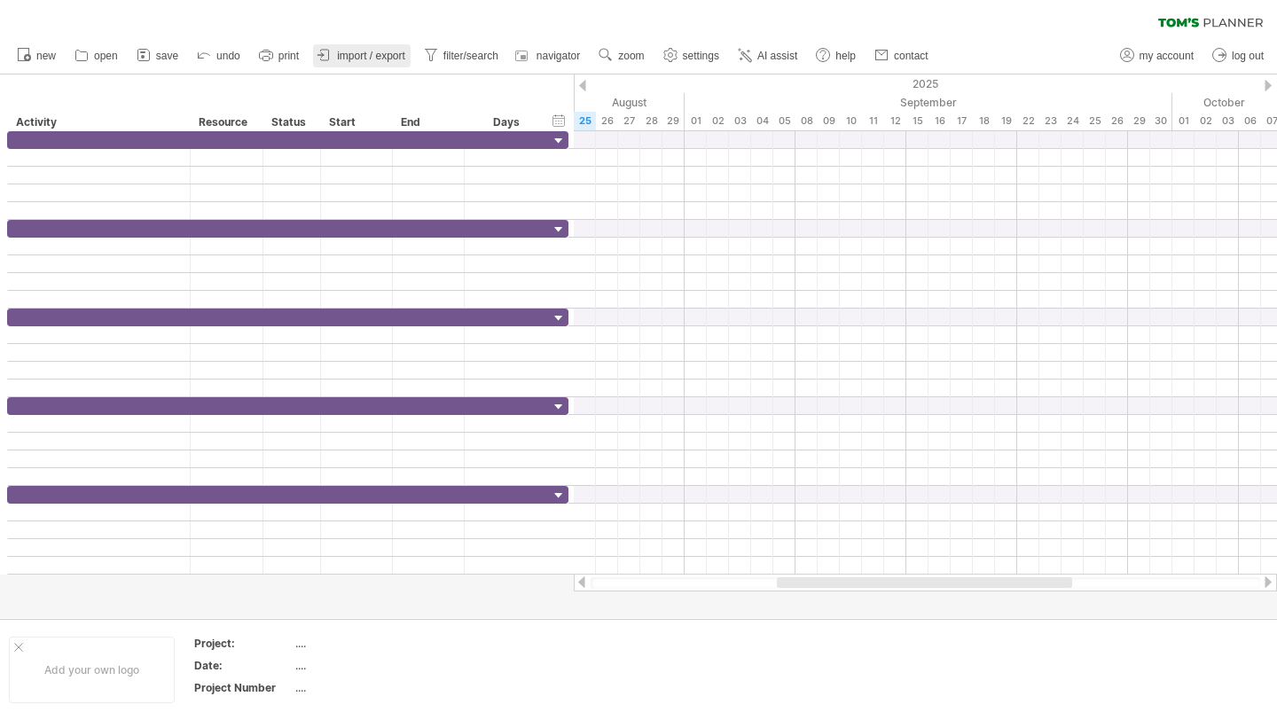
click at [374, 55] on span "import / export" at bounding box center [371, 56] width 68 height 12
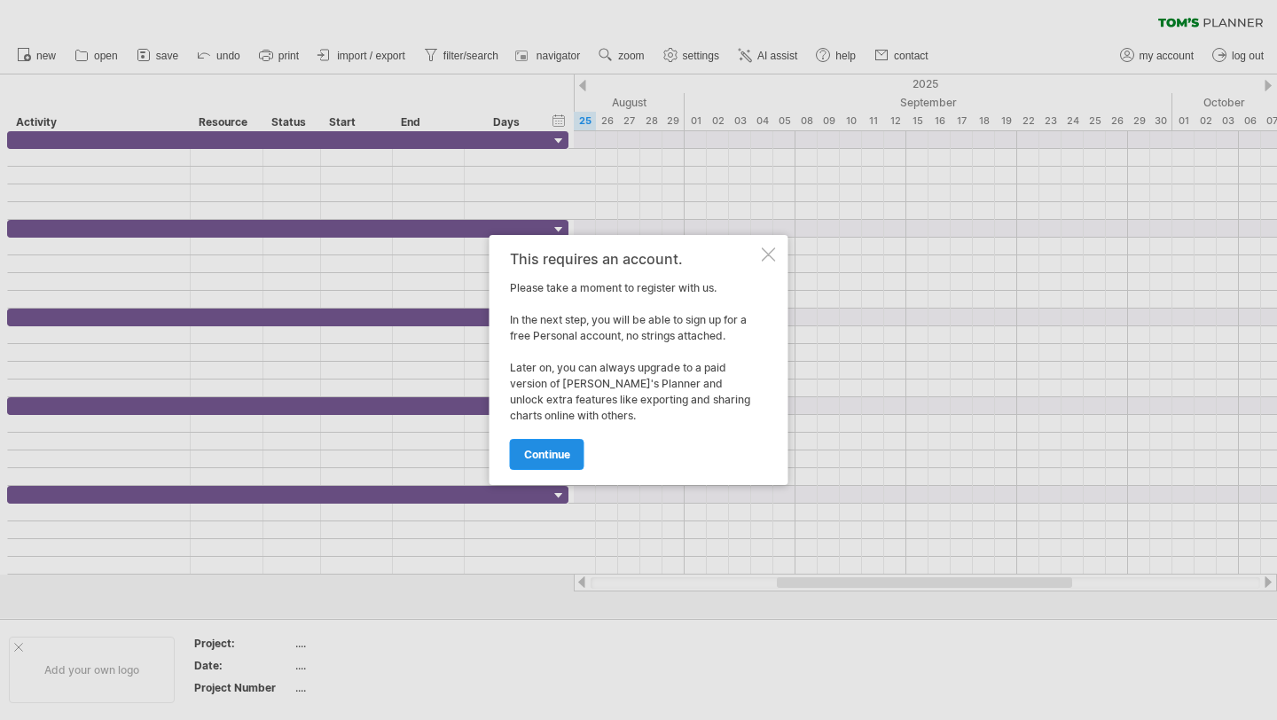
click at [536, 462] on link "continue" at bounding box center [547, 454] width 74 height 31
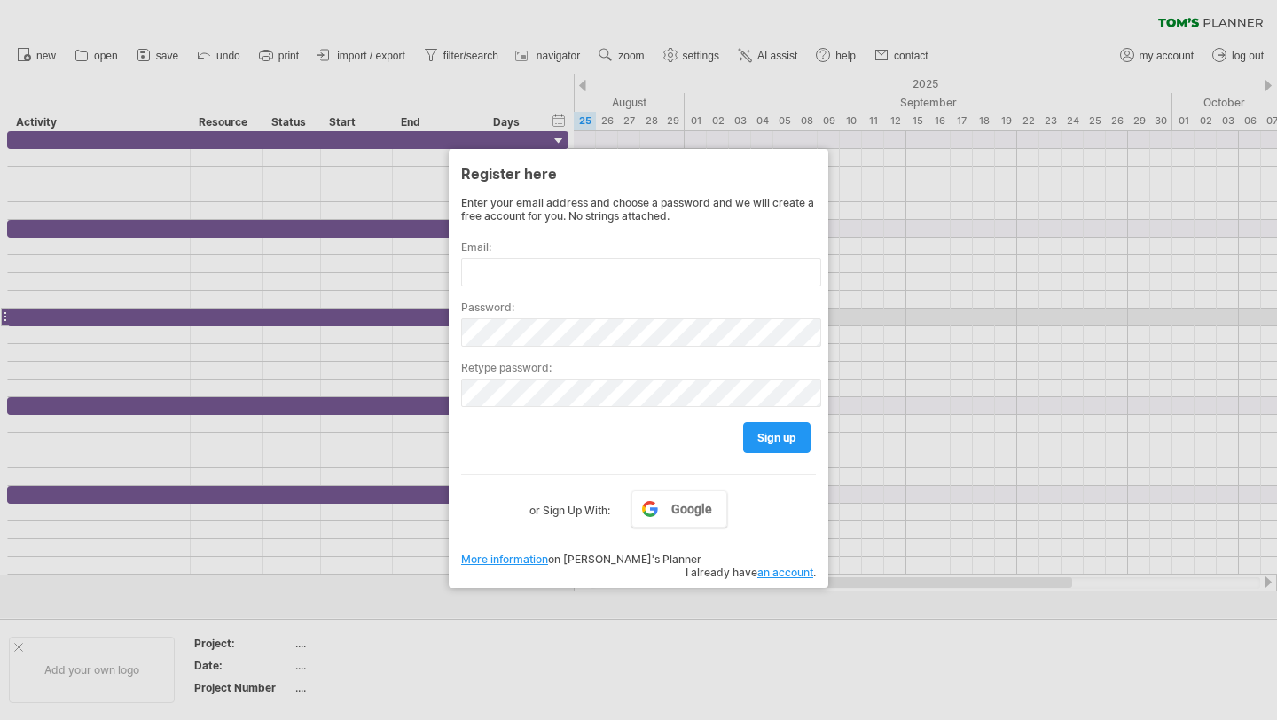
click at [857, 325] on div at bounding box center [638, 360] width 1277 height 720
click at [1058, 317] on div at bounding box center [638, 360] width 1277 height 720
click at [977, 134] on div at bounding box center [638, 360] width 1277 height 720
click at [489, 116] on div at bounding box center [638, 360] width 1277 height 720
click at [367, 43] on div at bounding box center [638, 360] width 1277 height 720
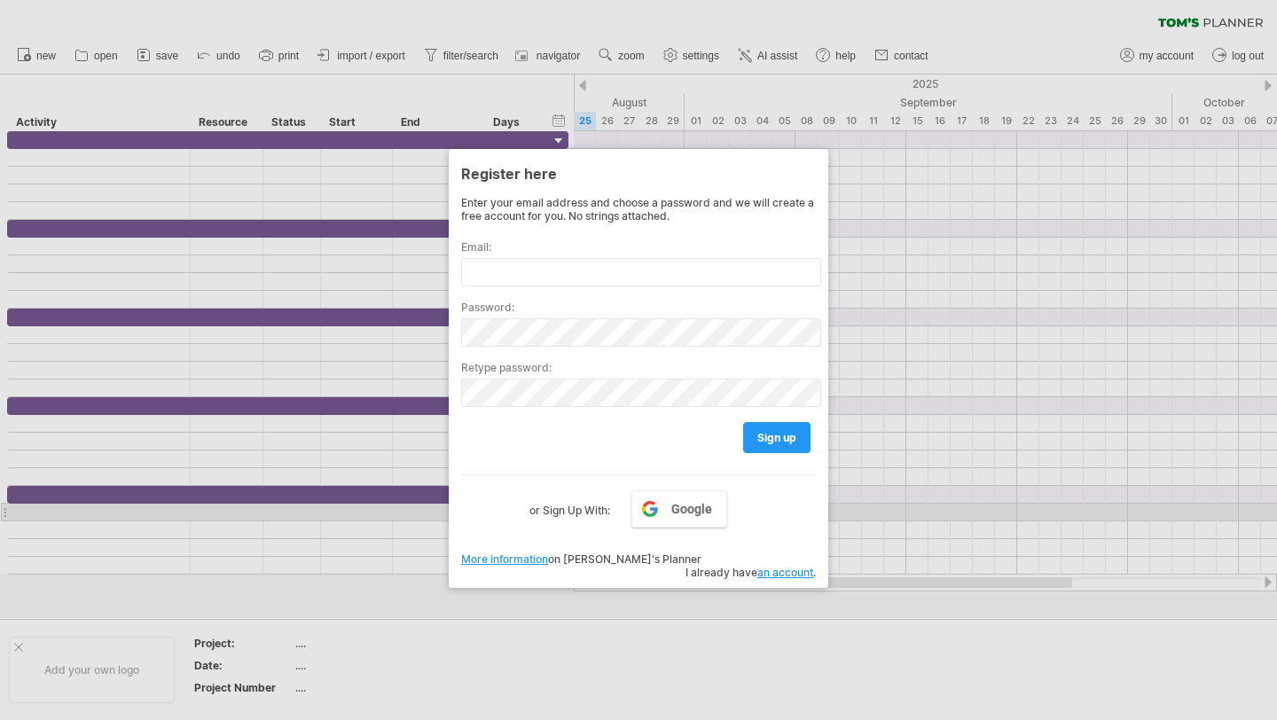
click at [558, 514] on label "or Sign Up With:" at bounding box center [569, 505] width 81 height 30
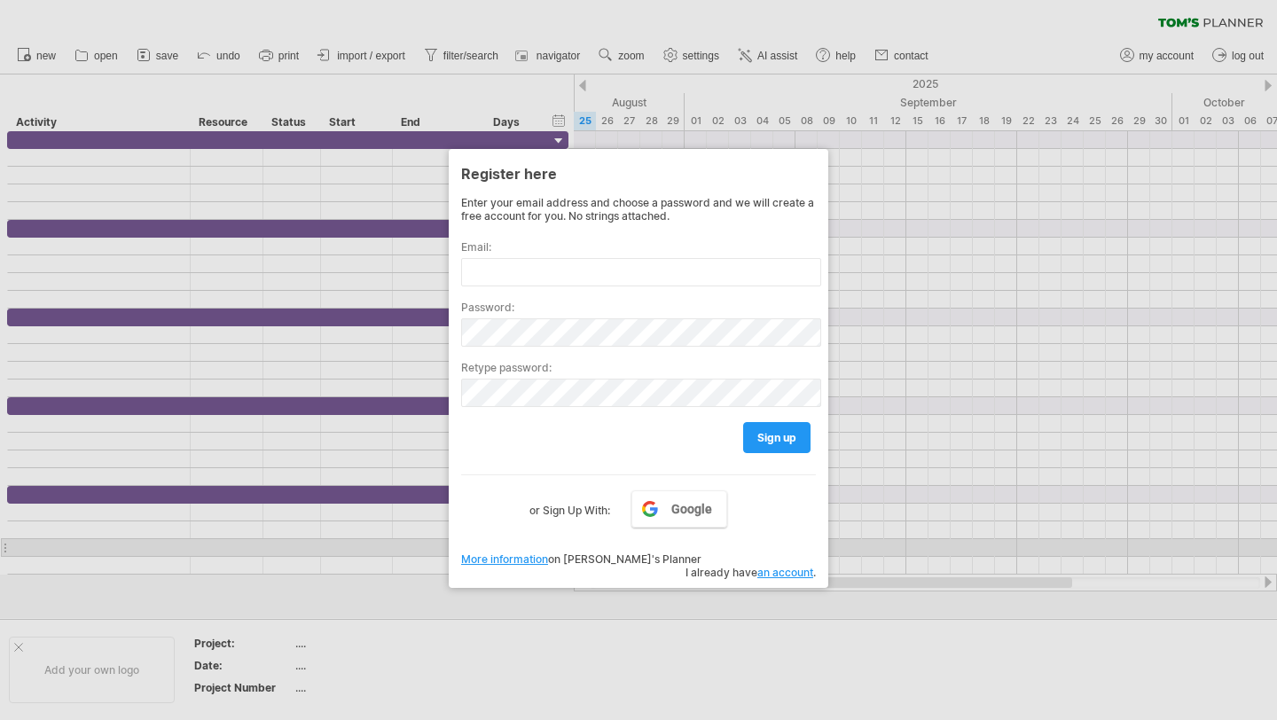
click at [771, 566] on link "an account" at bounding box center [785, 572] width 56 height 13
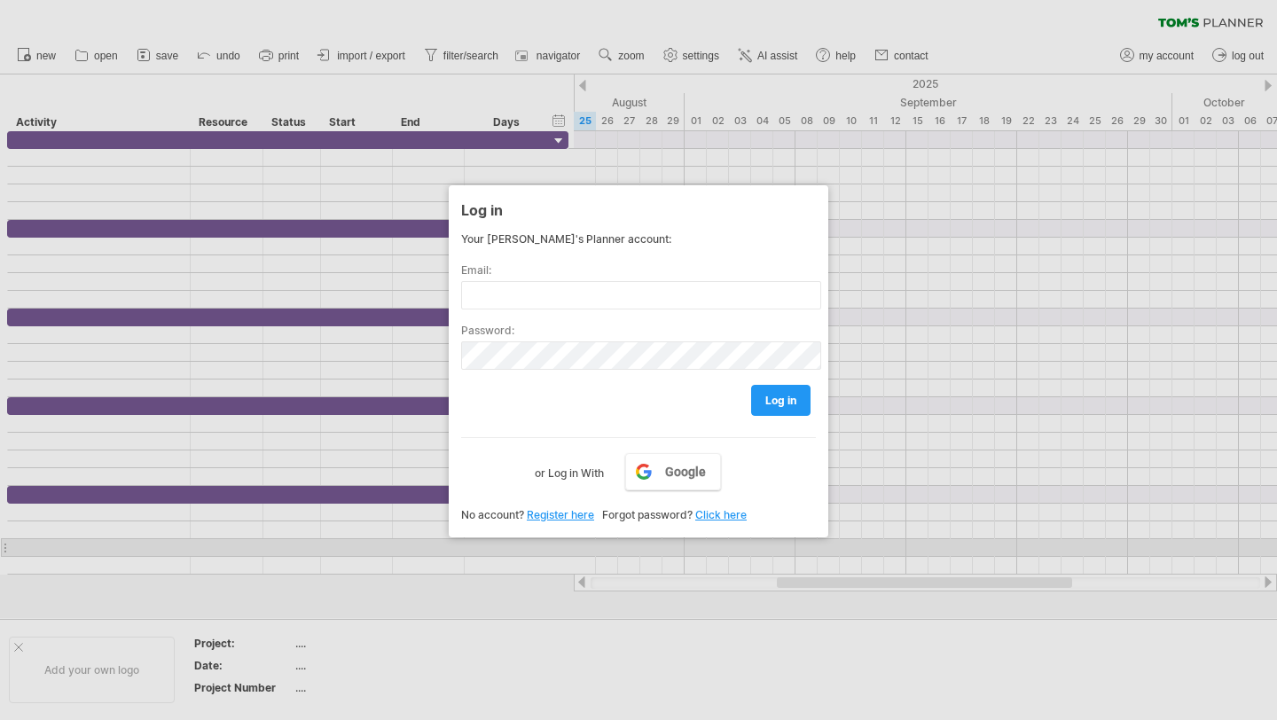
click at [843, 264] on div at bounding box center [638, 360] width 1277 height 720
click at [647, 479] on link "Google" at bounding box center [673, 471] width 96 height 37
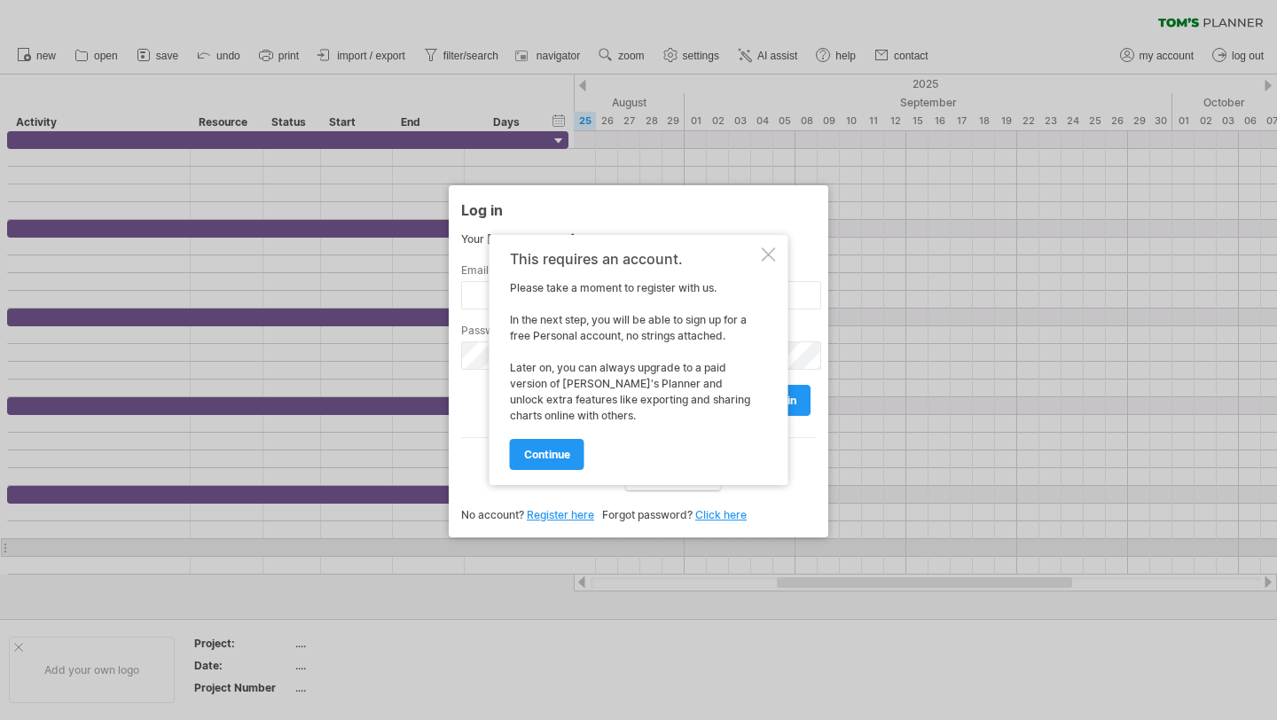
click at [756, 249] on div "This requires an account. Please take a moment to register with us. In the next…" at bounding box center [638, 360] width 299 height 250
click at [779, 252] on div "This requires an account. Please take a moment to register with us. In the next…" at bounding box center [638, 360] width 299 height 250
click at [563, 439] on link "continue" at bounding box center [547, 454] width 74 height 31
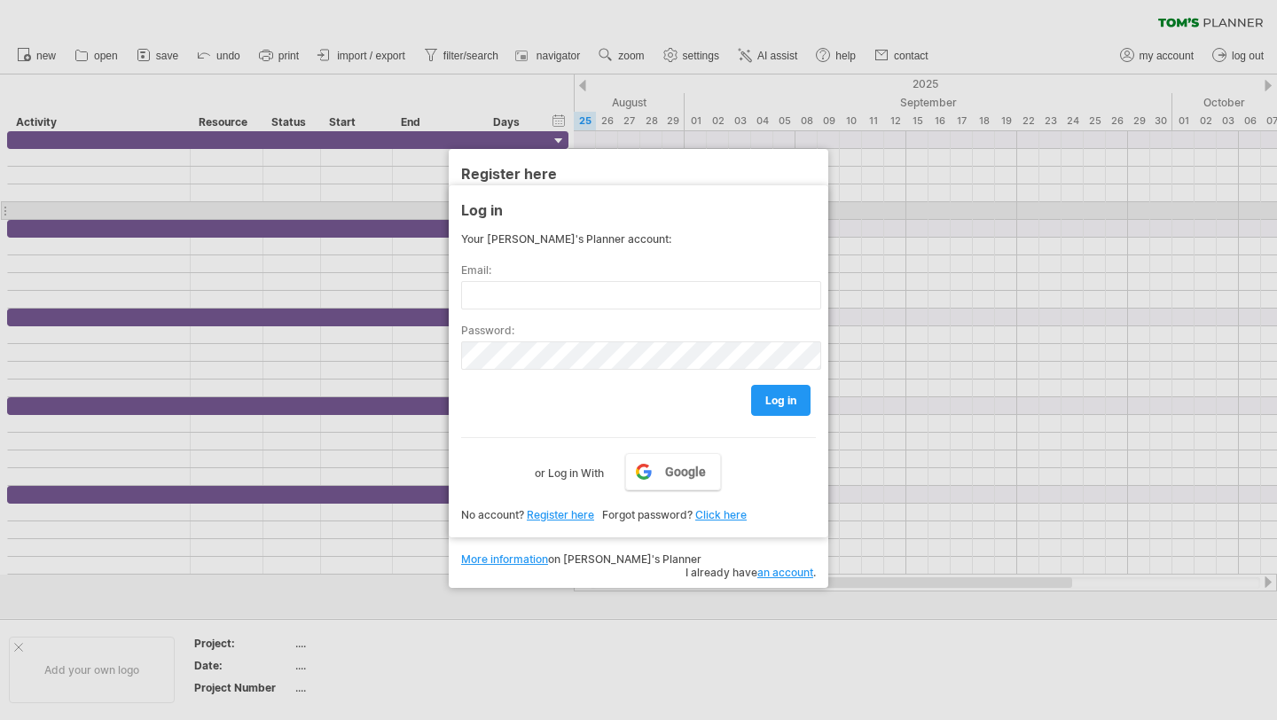
click at [891, 203] on div at bounding box center [638, 360] width 1277 height 720
